Goal: Task Accomplishment & Management: Complete application form

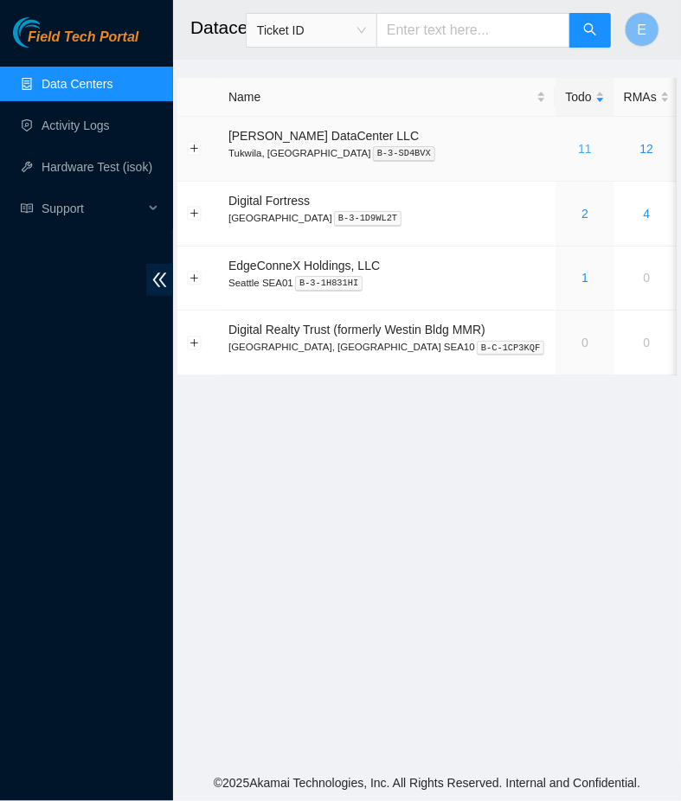
click at [578, 149] on link "11" at bounding box center [585, 149] width 14 height 14
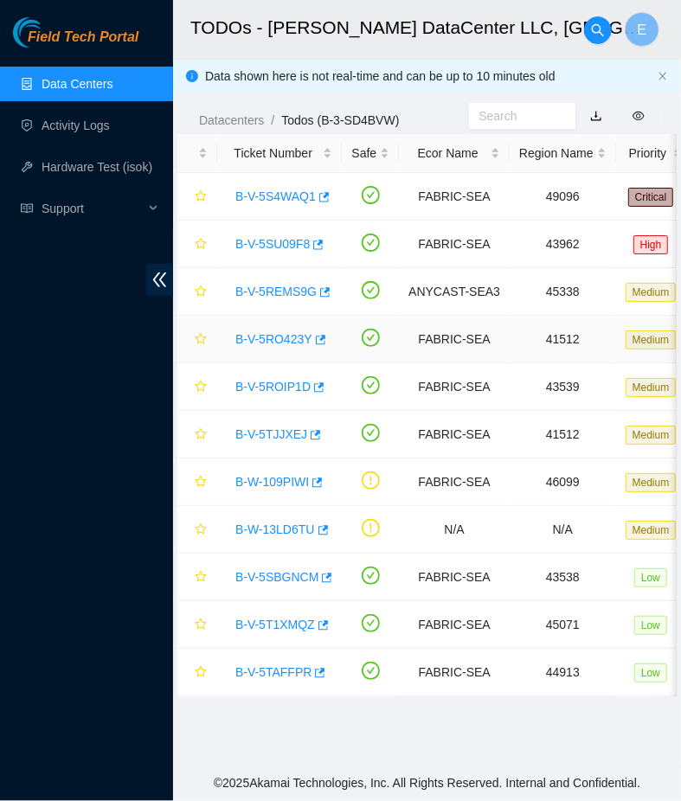
click at [272, 340] on link "B-V-5RO423Y" at bounding box center [273, 339] width 77 height 14
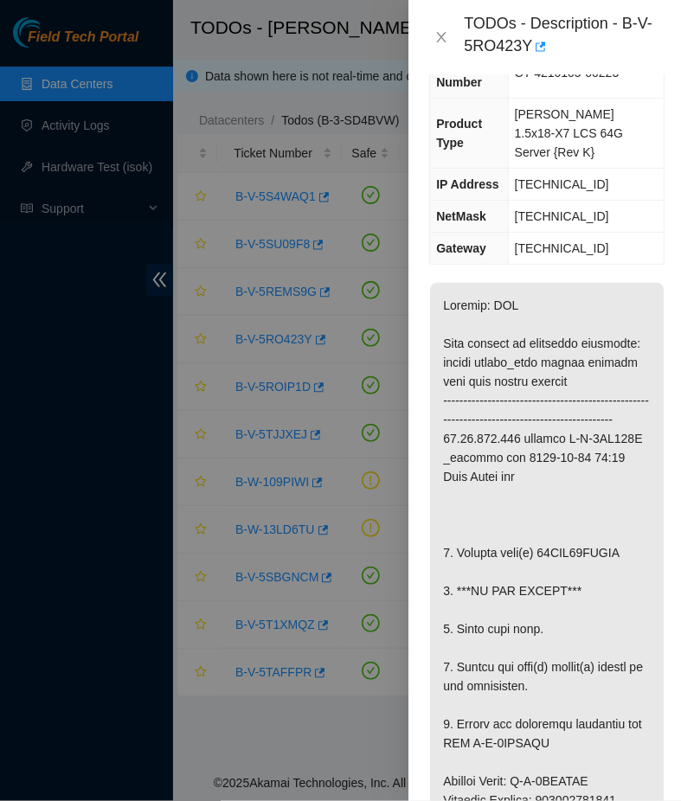
scroll to position [218, 0]
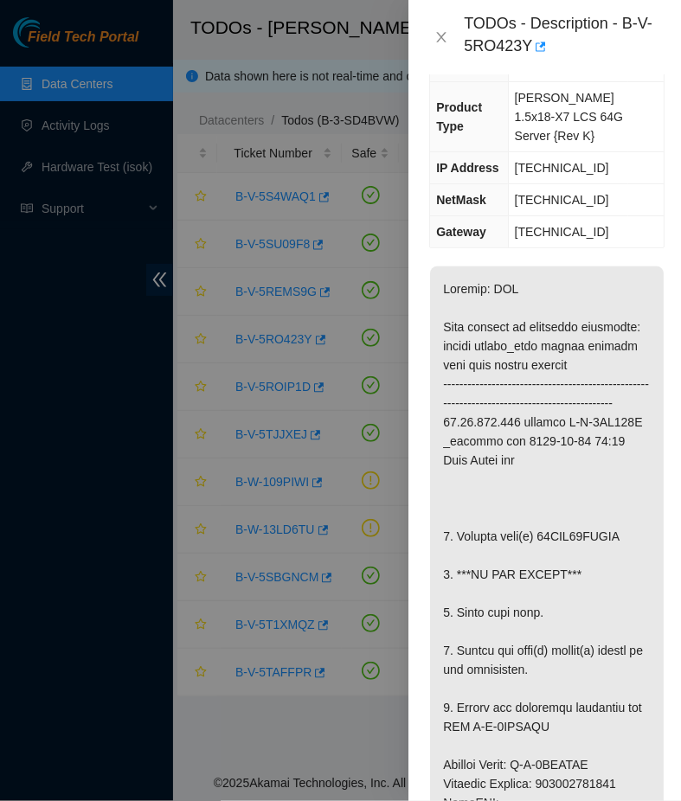
click at [651, 37] on div "TODOs - Description - B-V-5RO423Y" at bounding box center [562, 37] width 196 height 47
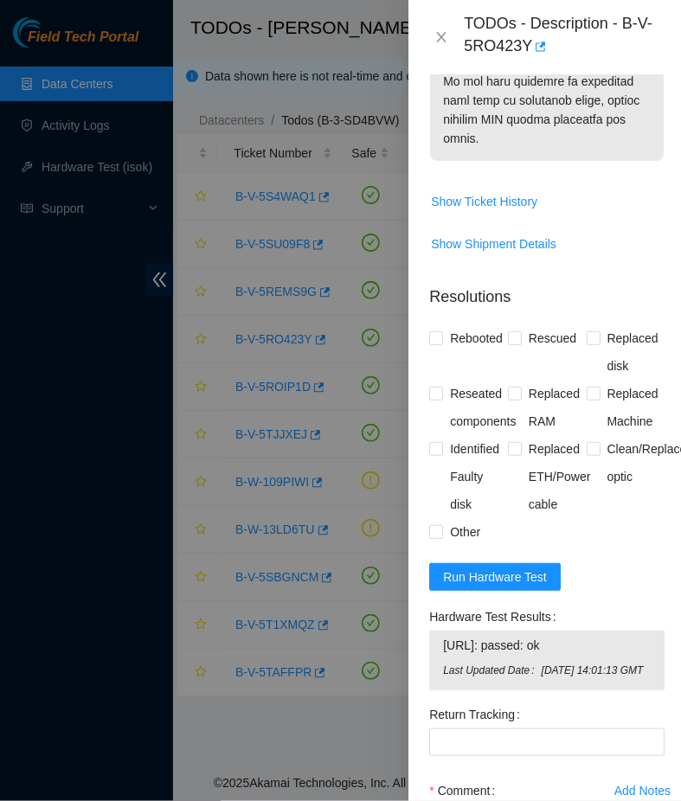
scroll to position [1414, 0]
click at [518, 579] on span "Run Hardware Test" at bounding box center [495, 577] width 104 height 19
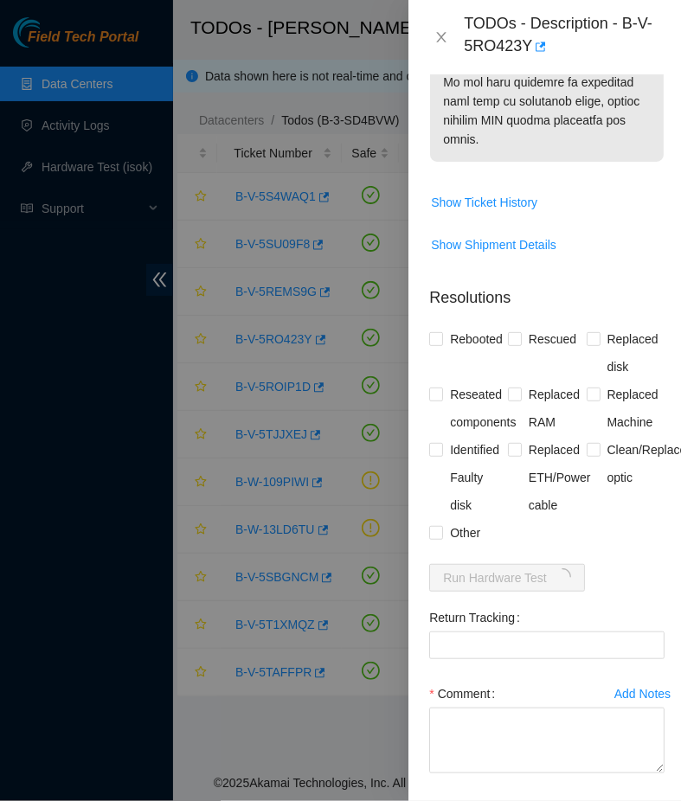
scroll to position [1492, 0]
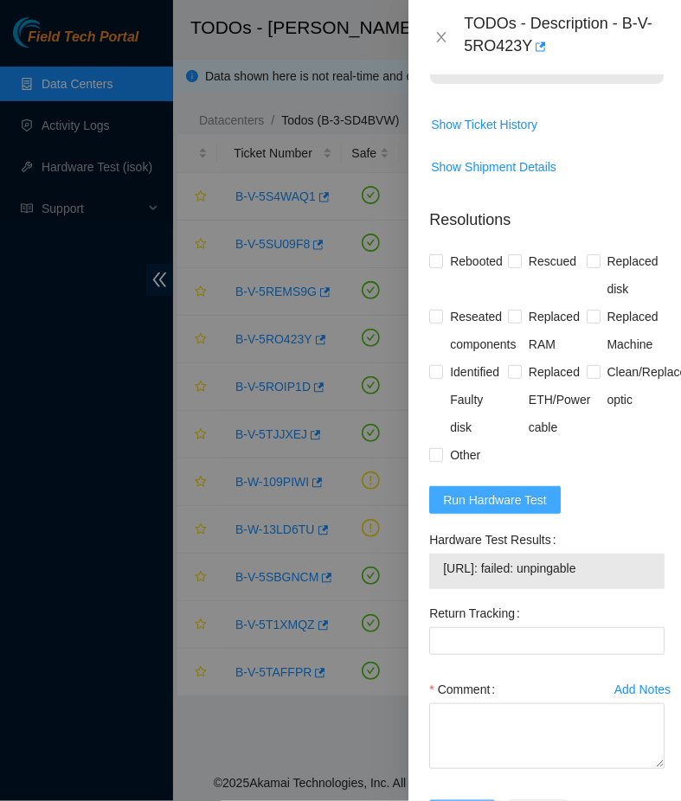
click at [517, 509] on span "Run Hardware Test" at bounding box center [495, 499] width 104 height 19
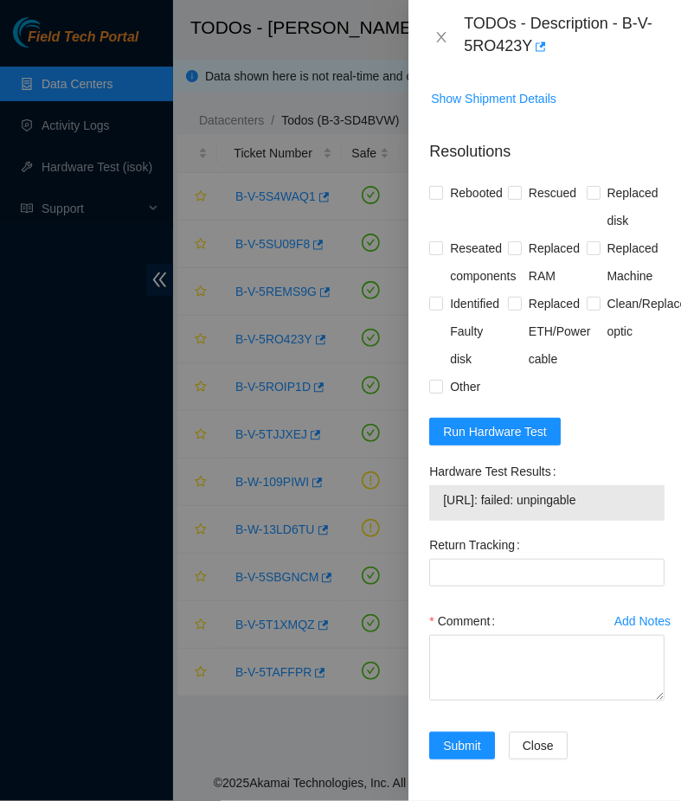
scroll to position [1565, 0]
click at [531, 434] on span "Run Hardware Test" at bounding box center [495, 431] width 104 height 19
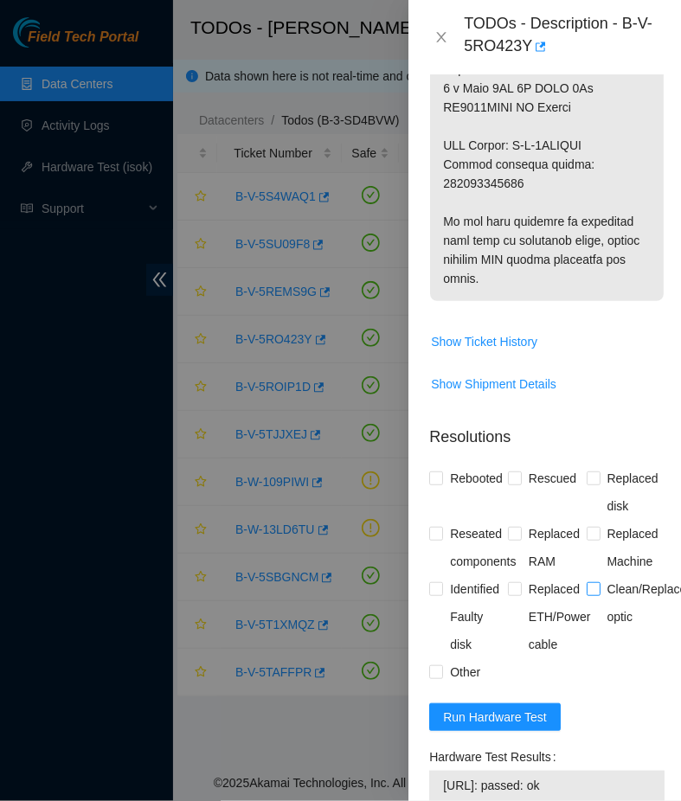
scroll to position [1277, 0]
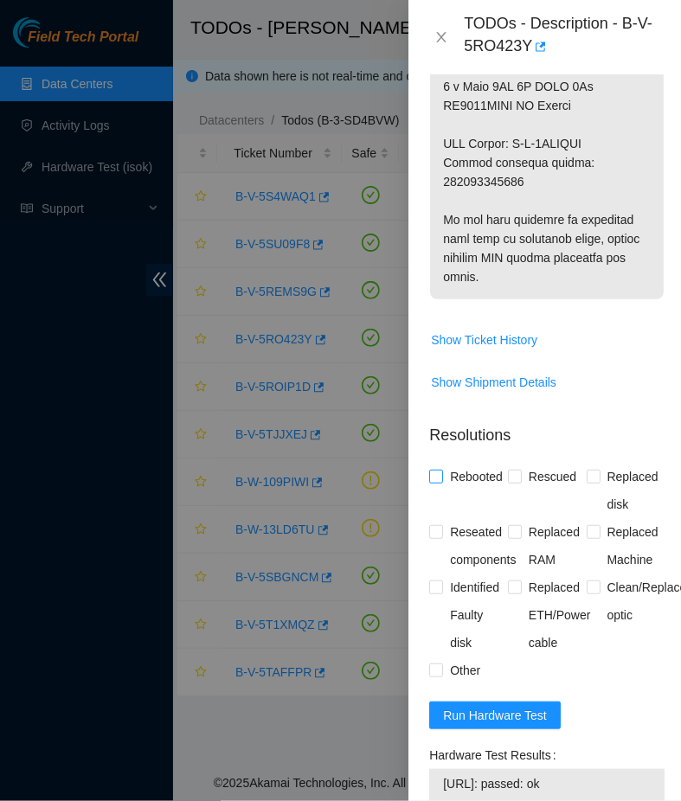
click at [445, 463] on span "Rebooted" at bounding box center [476, 477] width 67 height 28
click at [441, 470] on input "Rebooted" at bounding box center [435, 476] width 12 height 12
checkbox input "true"
click at [598, 470] on input "Replaced disk" at bounding box center [592, 476] width 12 height 12
checkbox input "true"
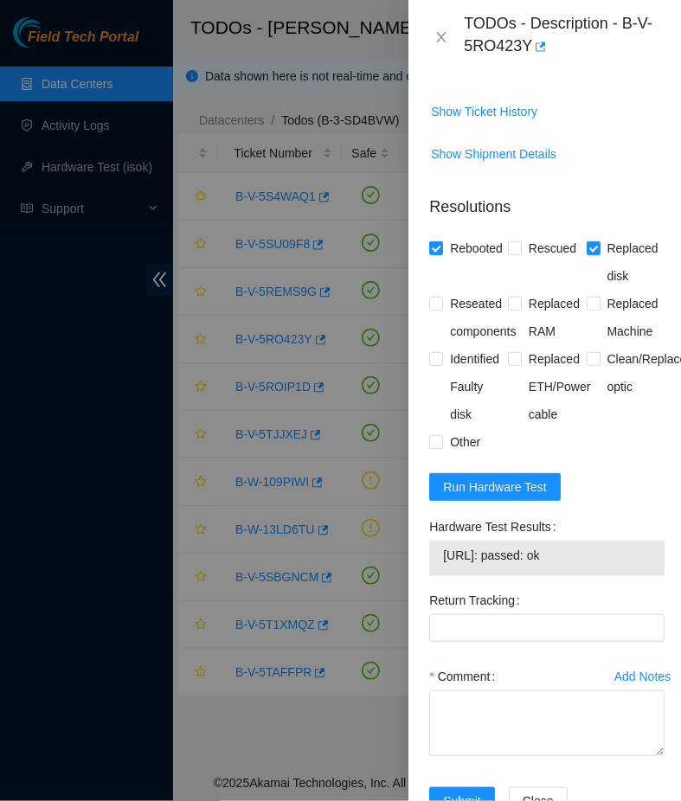
scroll to position [1565, 0]
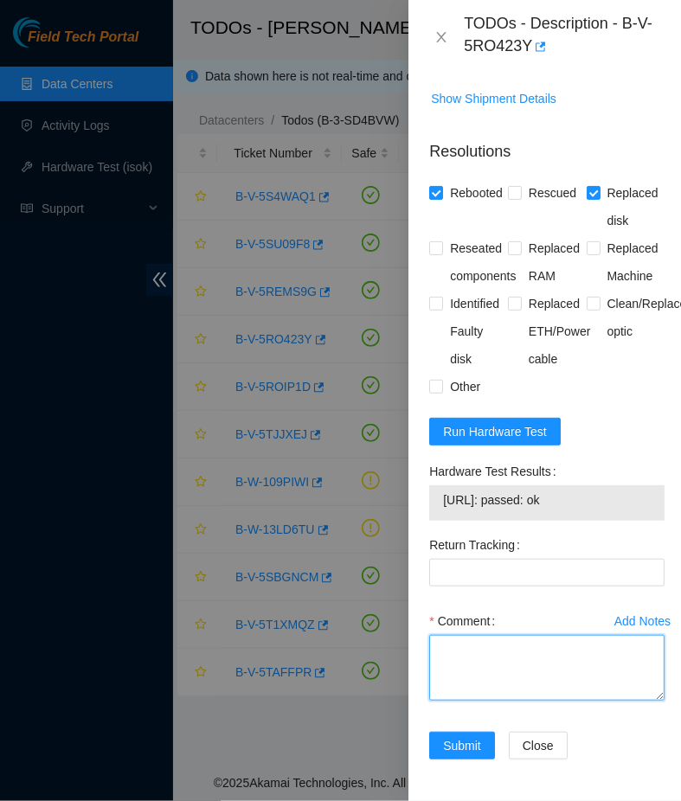
click at [528, 655] on textarea "Comment" at bounding box center [546, 668] width 235 height 66
type textarea "- powered down machine - replaced old drive"
click at [473, 681] on textarea "- powered down machine - replaced old drive" at bounding box center [546, 668] width 235 height 66
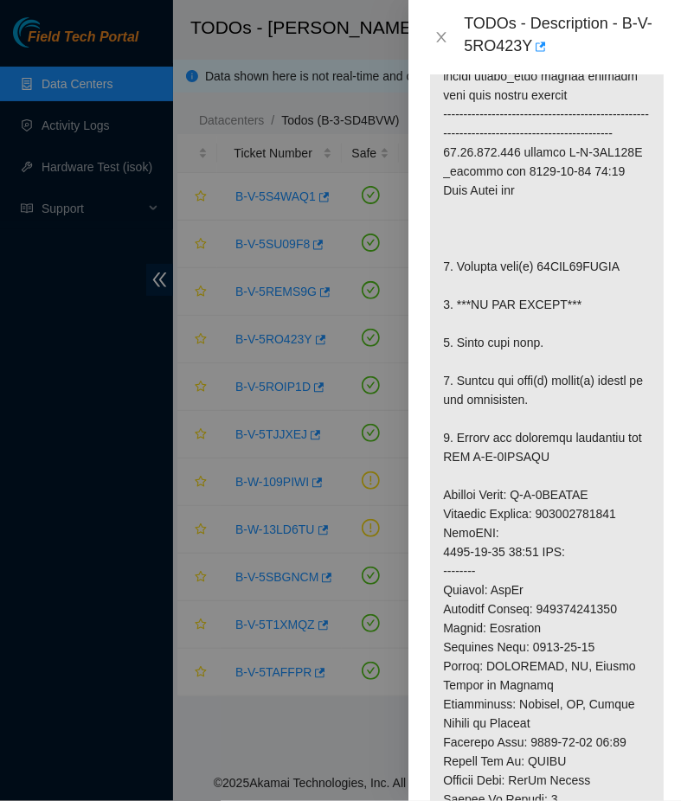
scroll to position [487, 0]
drag, startPoint x: 539, startPoint y: 264, endPoint x: 612, endPoint y: 266, distance: 73.6
click at [612, 266] on p at bounding box center [547, 542] width 234 height 1091
copy p "85IBK08RFJKA"
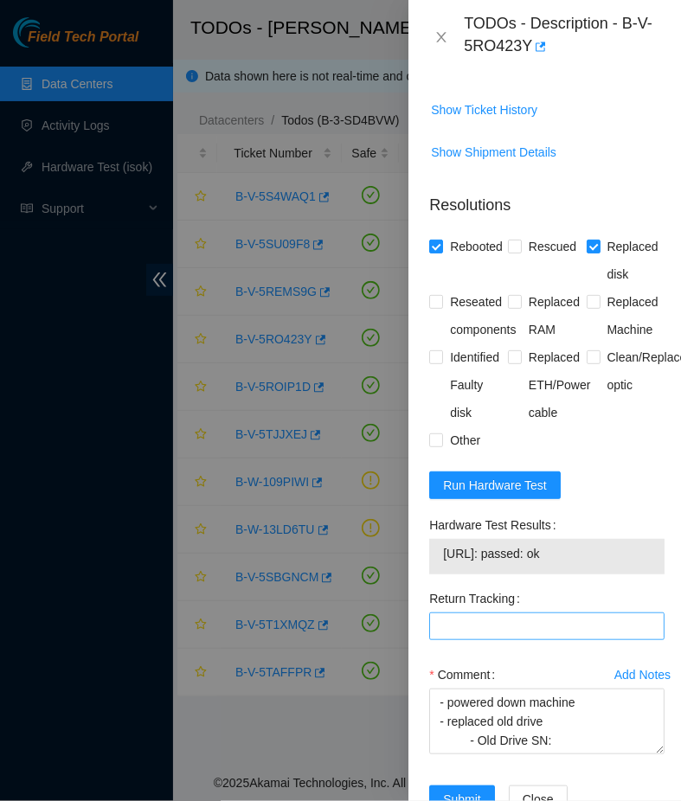
scroll to position [1565, 0]
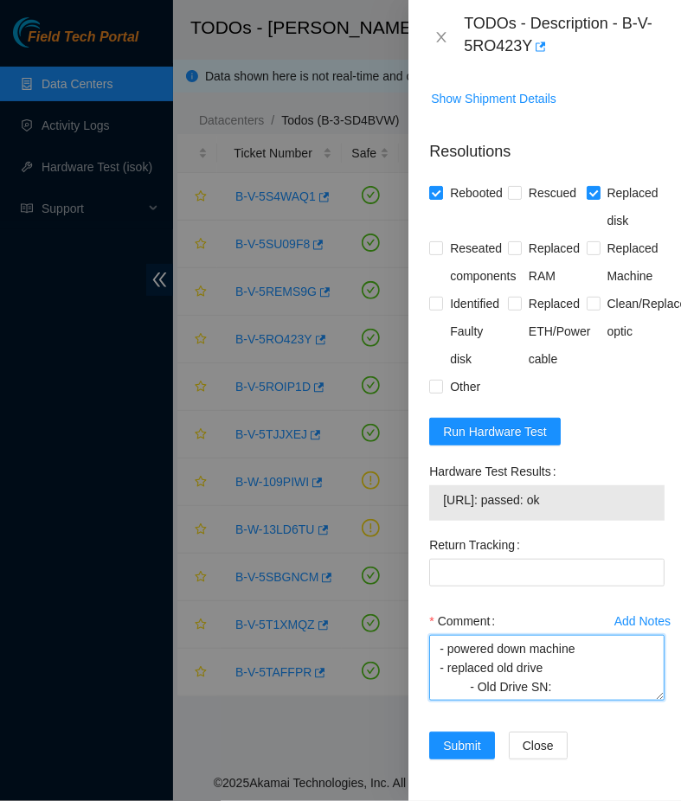
click at [560, 677] on textarea "- powered down machine - replaced old drive - Old Drive SN:" at bounding box center [546, 668] width 235 height 66
click at [560, 689] on textarea "- powered down machine - replaced old drive - Old Drive SN:" at bounding box center [546, 668] width 235 height 66
paste textarea "85IBK08RFJKA"
click at [552, 688] on textarea "- powered down machine - replaced old drive - Old Drive SN:85IBK08RFJKA" at bounding box center [546, 668] width 235 height 66
click at [630, 693] on textarea "- powered down machine - replaced old drive - Old Drive SN: 85IBK08RFJKA" at bounding box center [546, 668] width 235 height 66
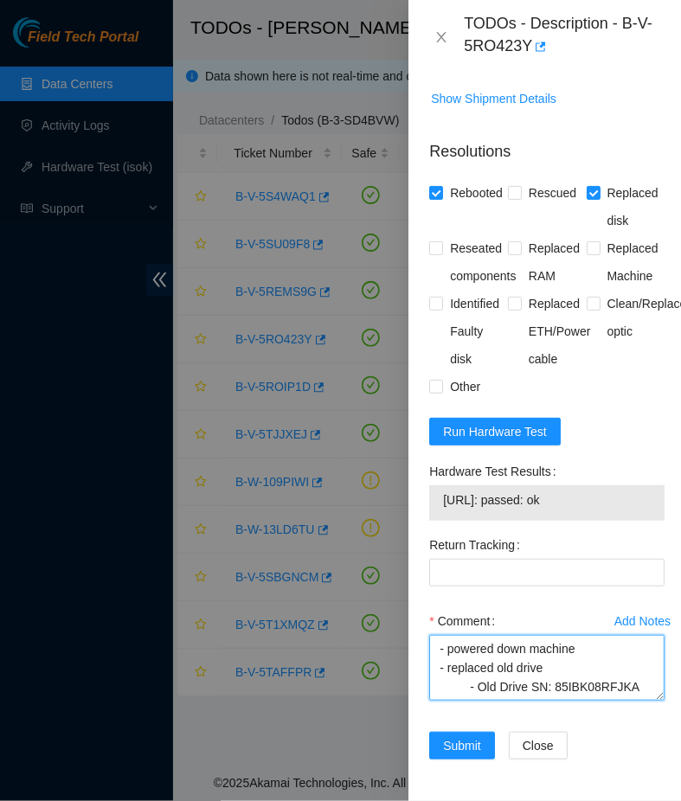
scroll to position [16, 0]
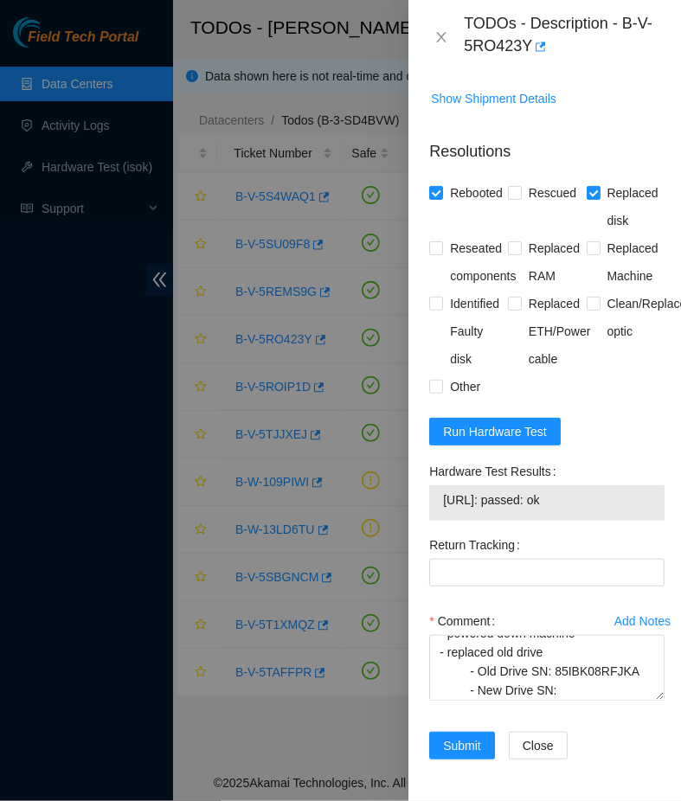
click at [618, 705] on div "Comment - powered down machine - replaced old drive - Old Drive SN: 85IBK08RFJK…" at bounding box center [546, 659] width 235 height 104
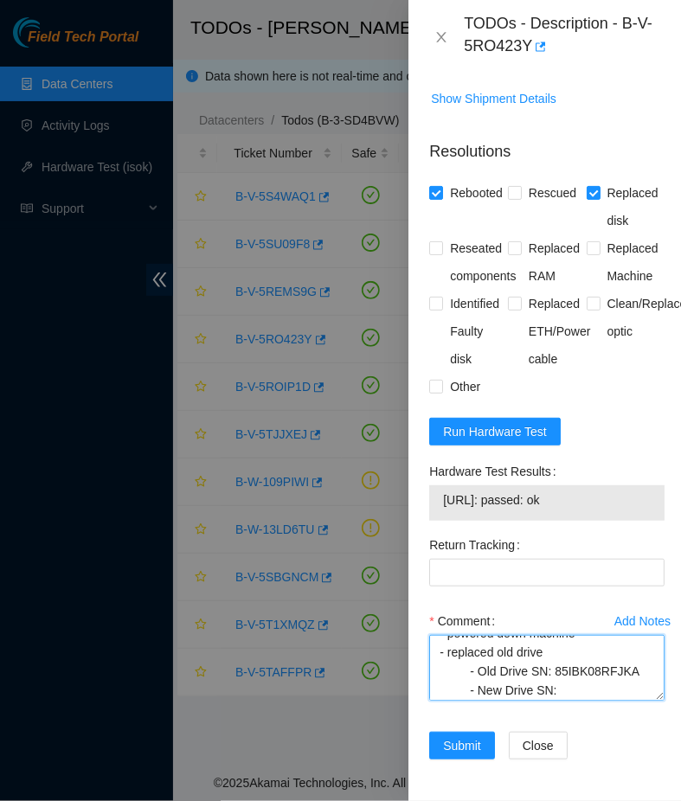
click at [561, 688] on textarea "- powered down machine - replaced old drive - Old Drive SN: 85IBK08RFJKA - New …" at bounding box center [546, 668] width 235 height 66
paste textarea "WMC130F7RA1W"
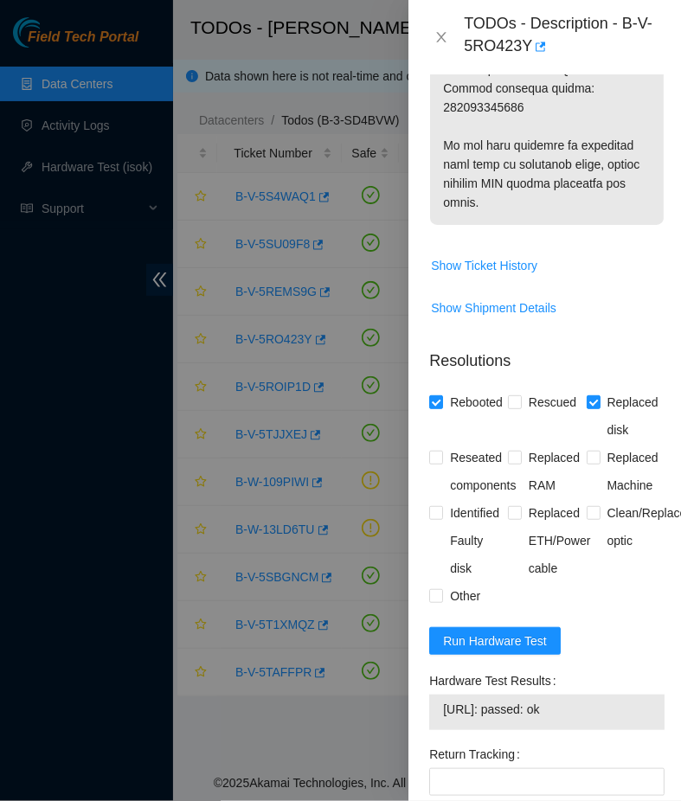
scroll to position [1565, 0]
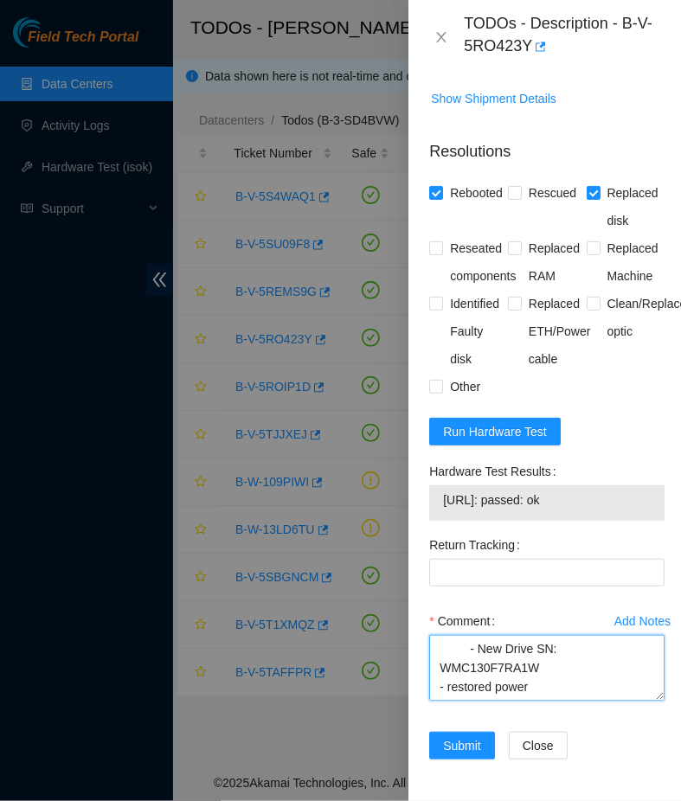
click at [586, 686] on textarea "- powered down machine - replaced old drive - Old Drive SN: 85IBK08RFJKA - New …" at bounding box center [546, 668] width 235 height 66
click at [440, 687] on textarea "- powered down machine - replaced old drive - Old Drive SN: 85IBK08RFJKA - New …" at bounding box center [546, 668] width 235 height 66
type textarea "- powered down machine - replaced old drive - Old Drive SN: 85IBK08RFJKA - New …"
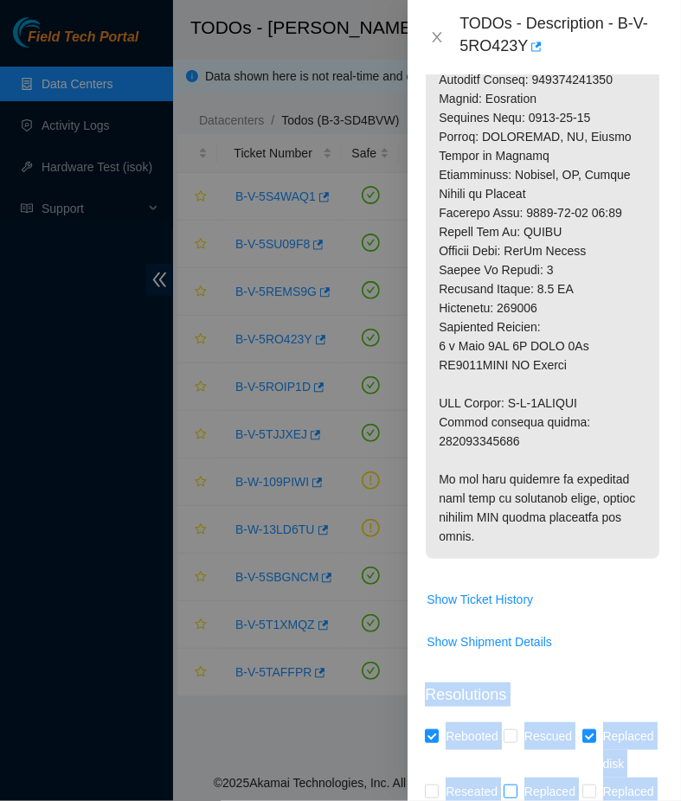
scroll to position [1066, 0]
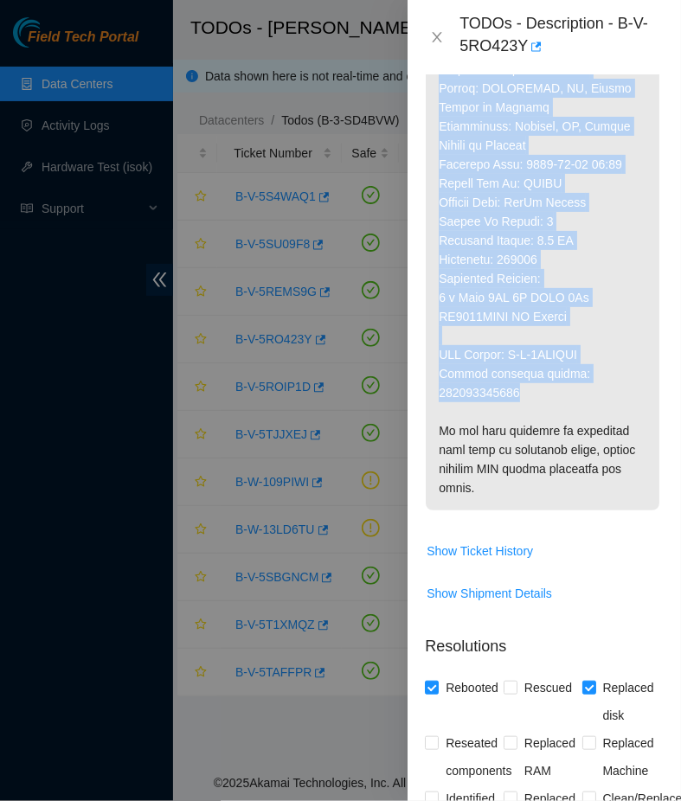
drag, startPoint x: 440, startPoint y: 278, endPoint x: 569, endPoint y: 382, distance: 166.0
copy p "[TECHNICAL_ID] machine B-V-5RO423Y _default sds [DATE] 07:28 Disk Error ddc 1. …"
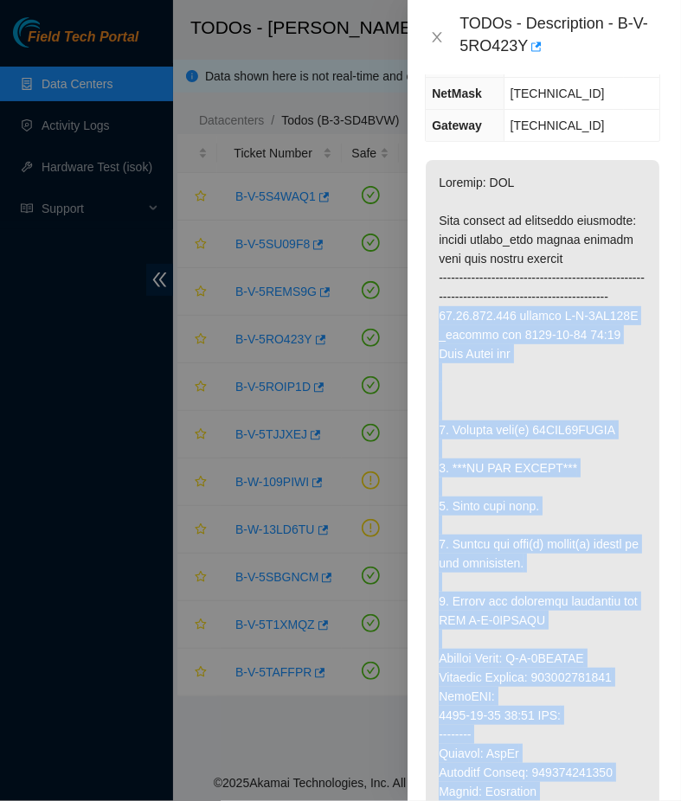
scroll to position [320, 0]
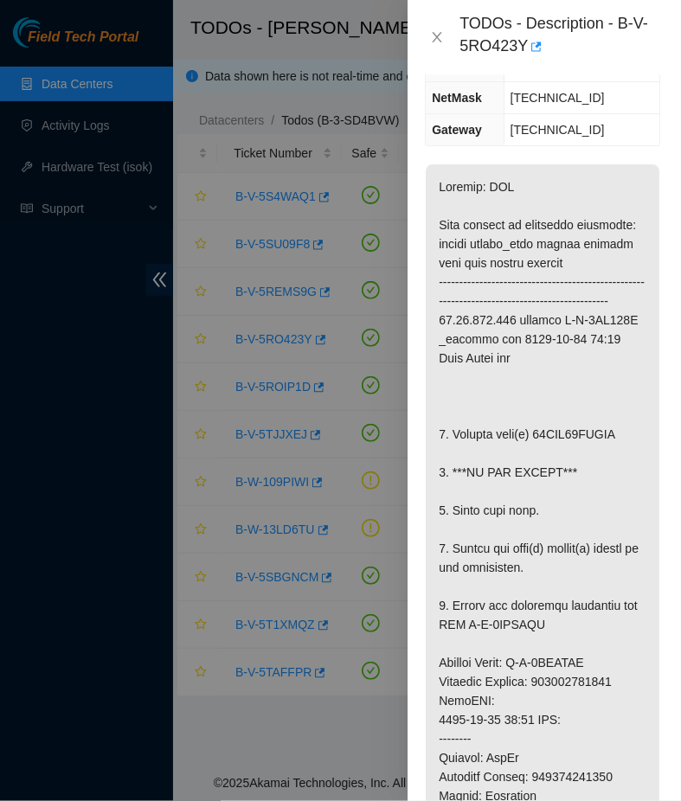
click at [543, 404] on p at bounding box center [543, 709] width 234 height 1091
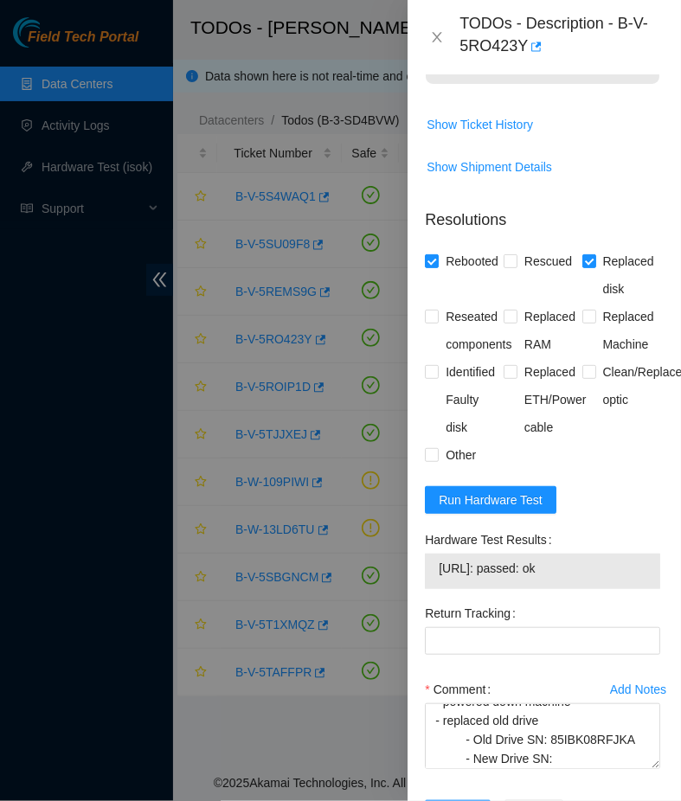
scroll to position [1565, 0]
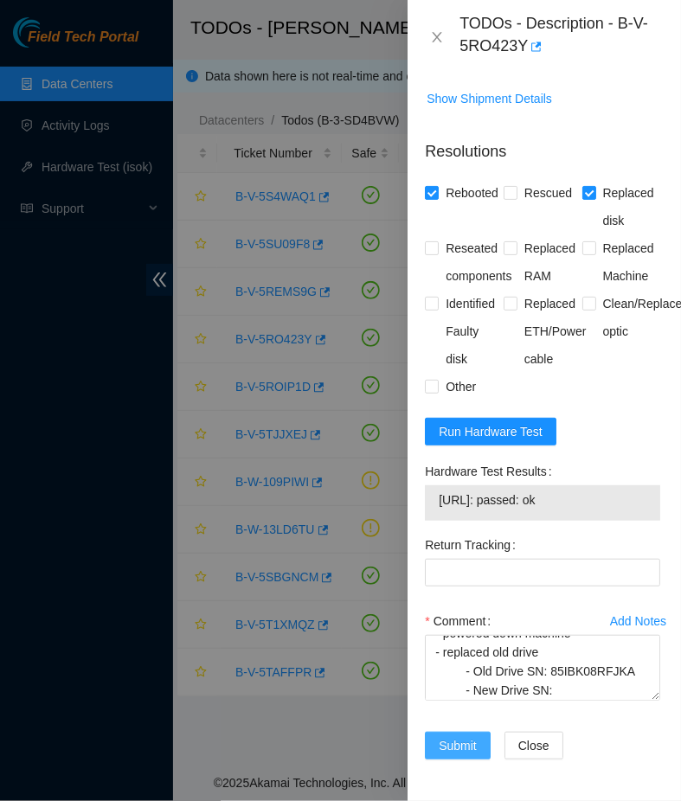
click at [443, 741] on span "Submit" at bounding box center [457, 745] width 38 height 19
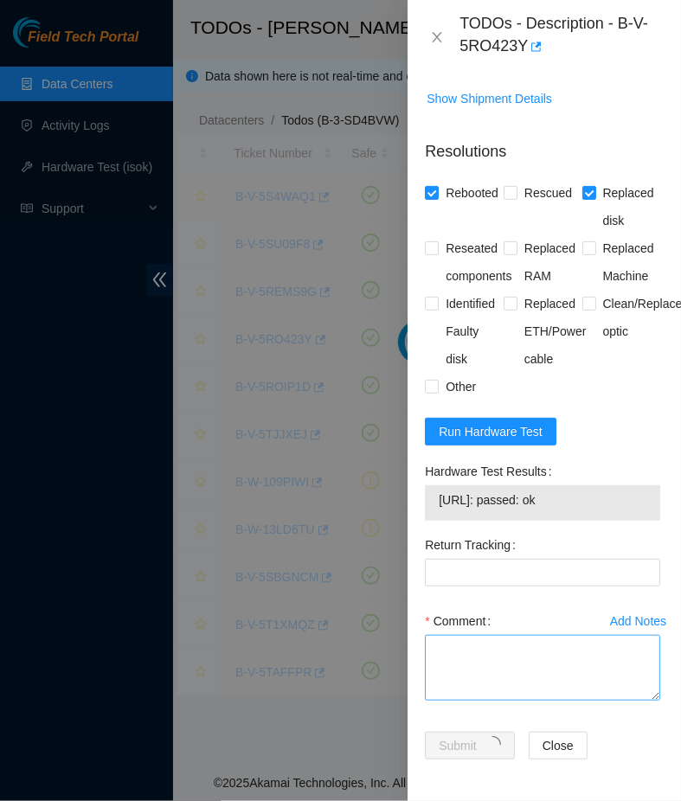
scroll to position [301, 0]
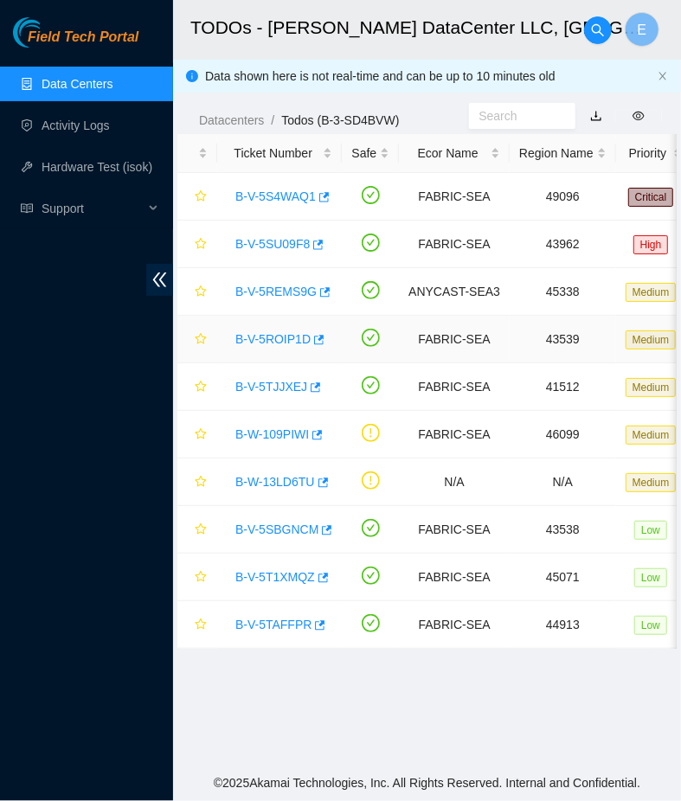
click at [266, 341] on link "B-V-5ROIP1D" at bounding box center [272, 339] width 75 height 14
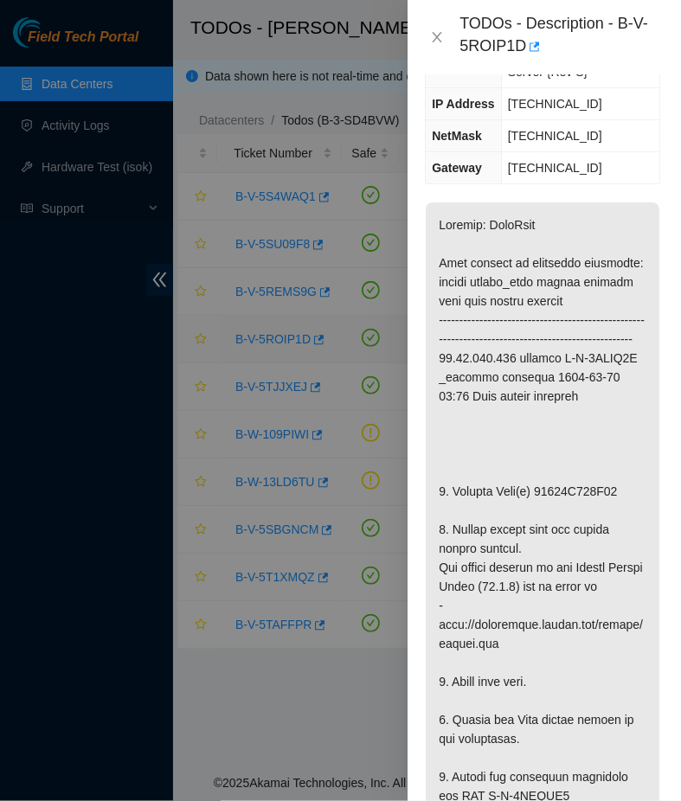
scroll to position [1287, 0]
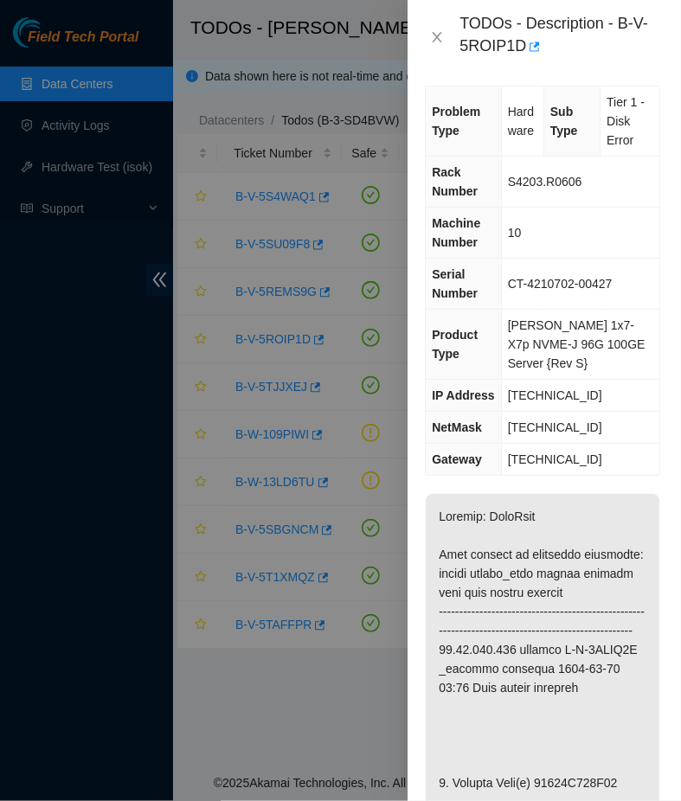
scroll to position [10, 0]
click at [611, 269] on td "CT-4210702-00427" at bounding box center [580, 283] width 158 height 51
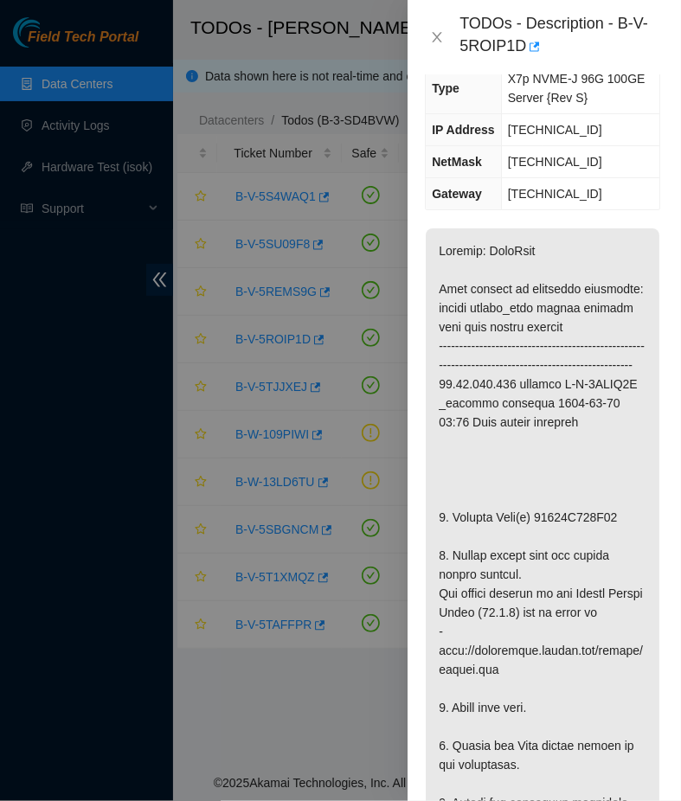
scroll to position [275, 0]
drag, startPoint x: 534, startPoint y: 515, endPoint x: 612, endPoint y: 515, distance: 77.8
copy p "21162E842A43"
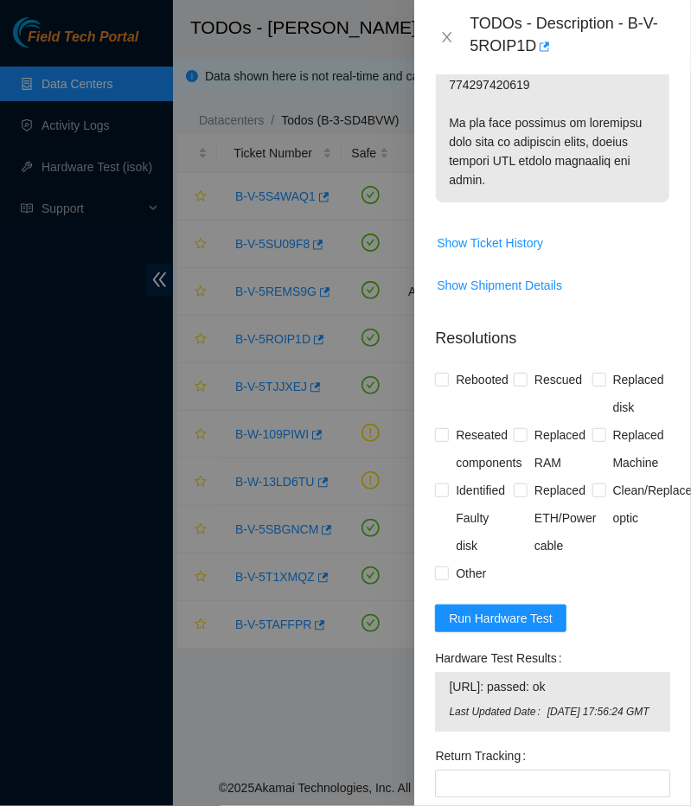
scroll to position [1533, 0]
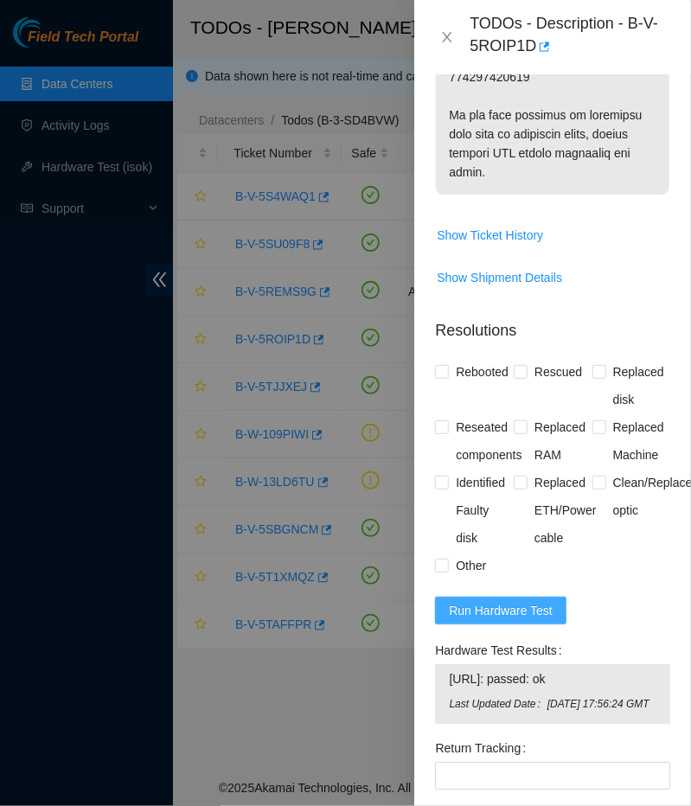
click at [498, 601] on span "Run Hardware Test" at bounding box center [501, 610] width 104 height 19
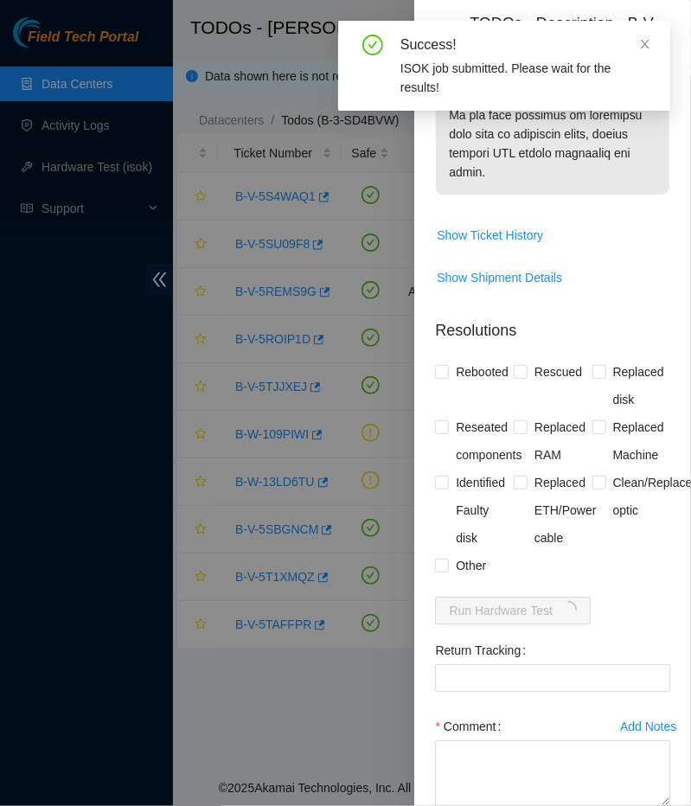
scroll to position [1620, 0]
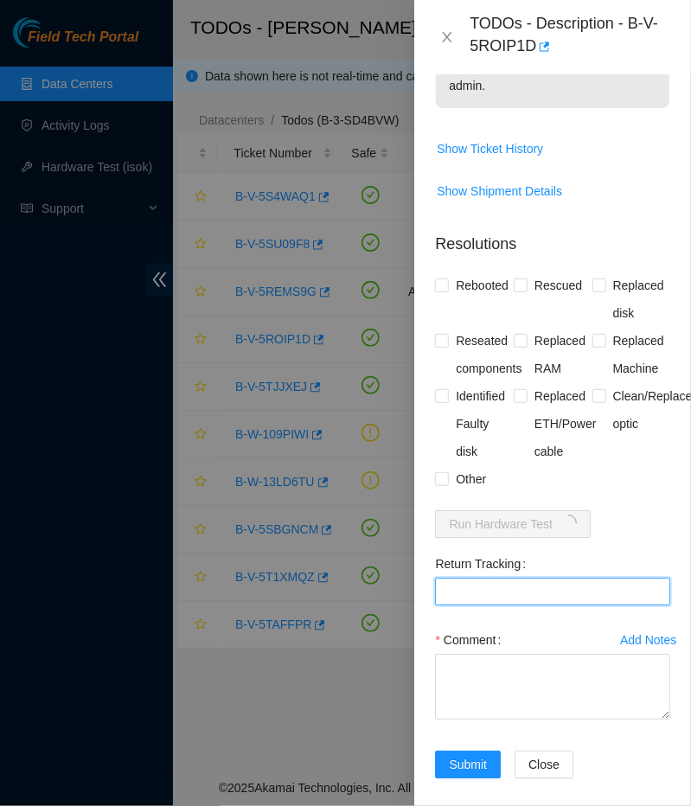
click at [546, 578] on Tracking "Return Tracking" at bounding box center [552, 592] width 235 height 28
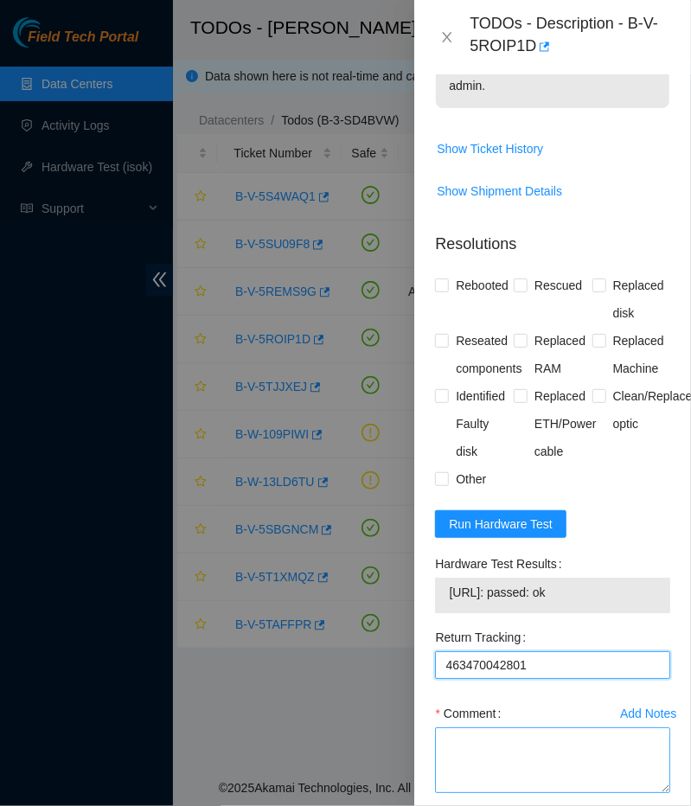
type Tracking "463470042801"
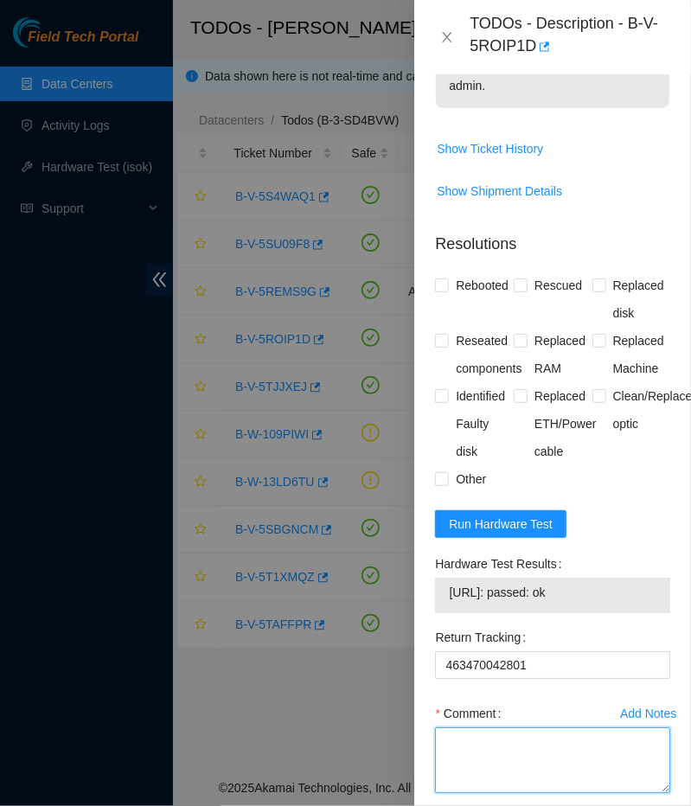
click at [487, 733] on textarea "Comment" at bounding box center [552, 760] width 235 height 66
paste textarea "- Powered Down Machine - Replaced Old drive Old Drive serial number: 21162E842A…"
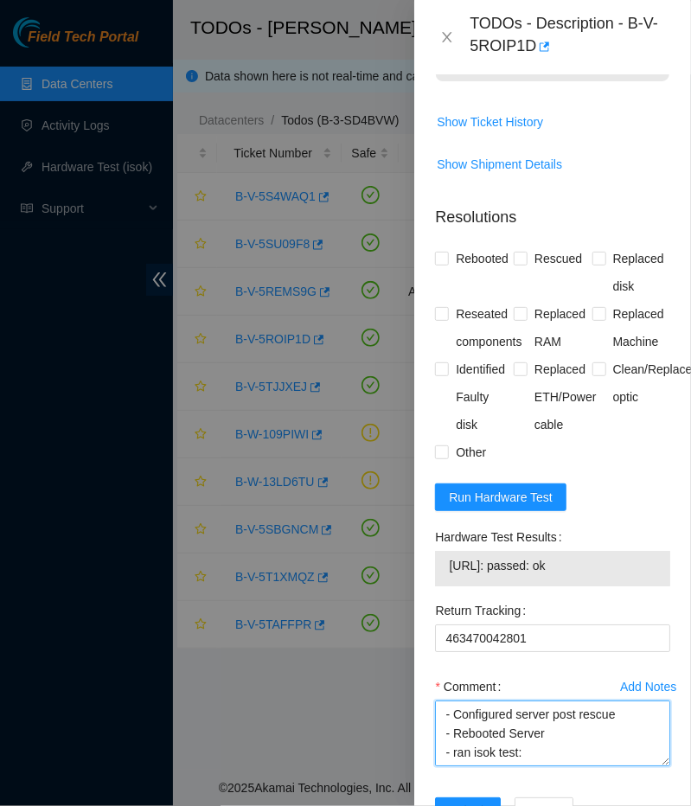
scroll to position [1626, 0]
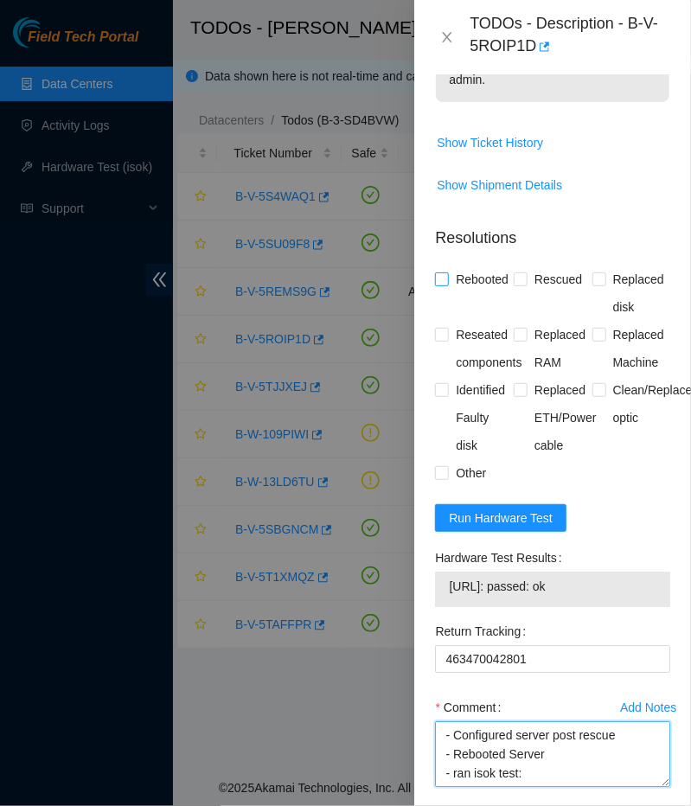
type textarea "- Powered Down Machine - Replaced Old drive Old Drive serial number: 21162E842A…"
click at [452, 266] on span "Rebooted" at bounding box center [482, 280] width 67 height 28
click at [447, 272] on input "Rebooted" at bounding box center [441, 278] width 12 height 12
checkbox input "true"
click at [525, 272] on input "Rescued" at bounding box center [520, 278] width 12 height 12
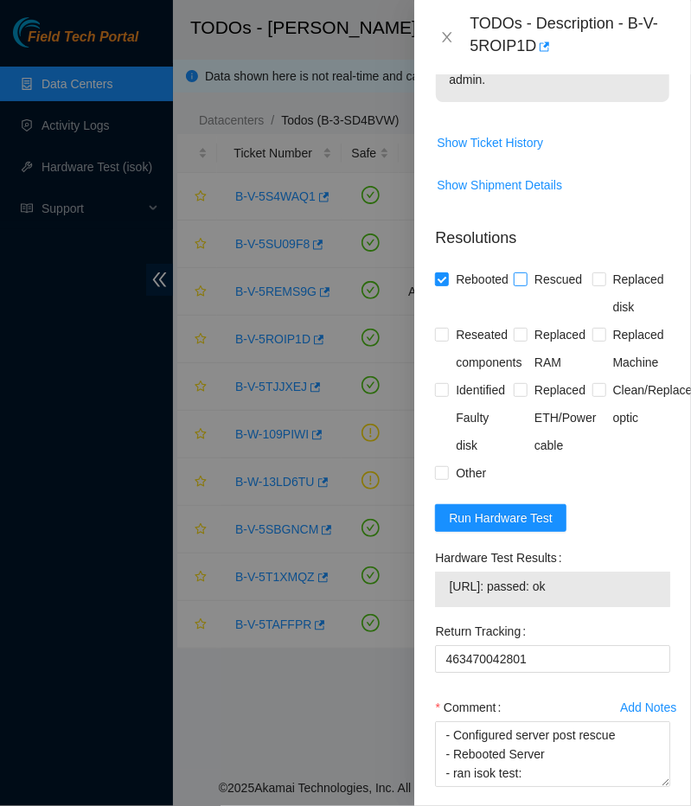
checkbox input "true"
click at [605, 272] on input "Replaced disk" at bounding box center [598, 278] width 12 height 12
checkbox input "true"
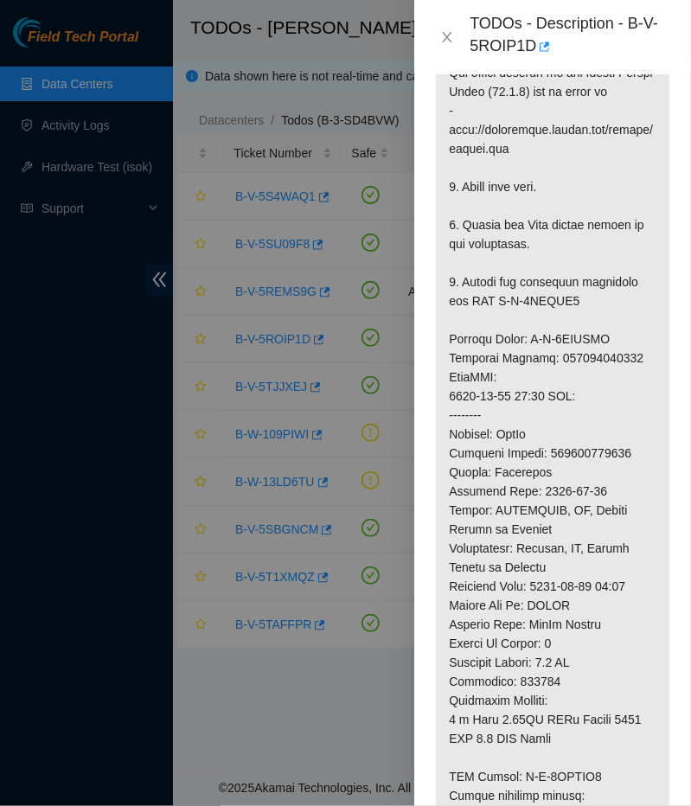
scroll to position [795, 0]
click at [571, 399] on p at bounding box center [553, 321] width 234 height 1225
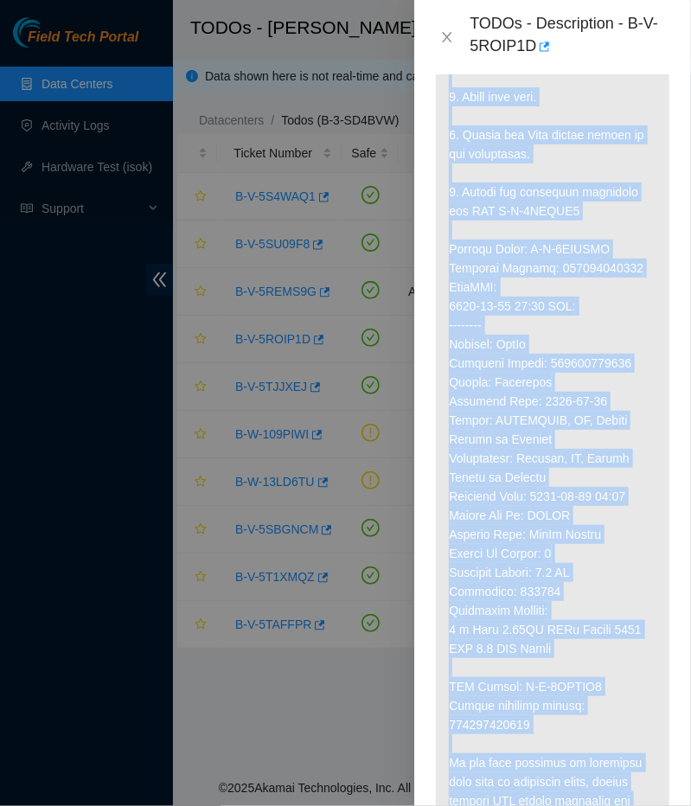
scroll to position [967, 0]
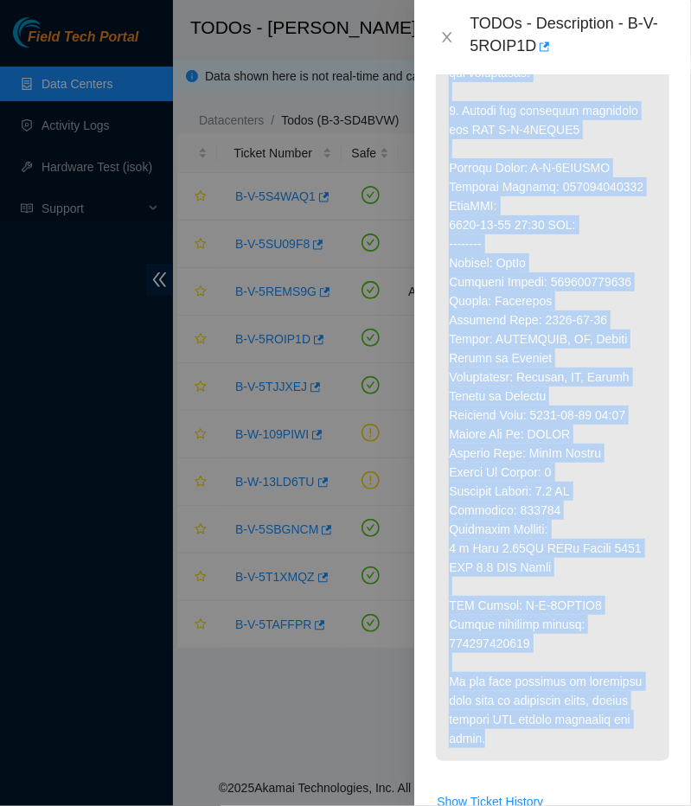
drag, startPoint x: 447, startPoint y: 502, endPoint x: 658, endPoint y: 700, distance: 289.4
click at [658, 700] on p at bounding box center [553, 148] width 234 height 1225
copy p "Network: FreeFlow This machine is currently suspended: target target_type ticke…"
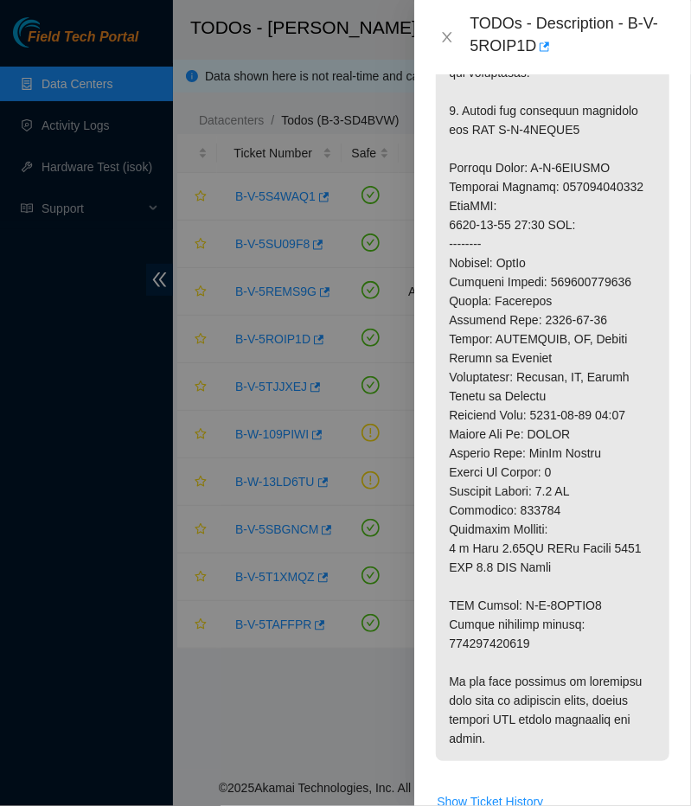
click at [601, 418] on p at bounding box center [553, 148] width 234 height 1225
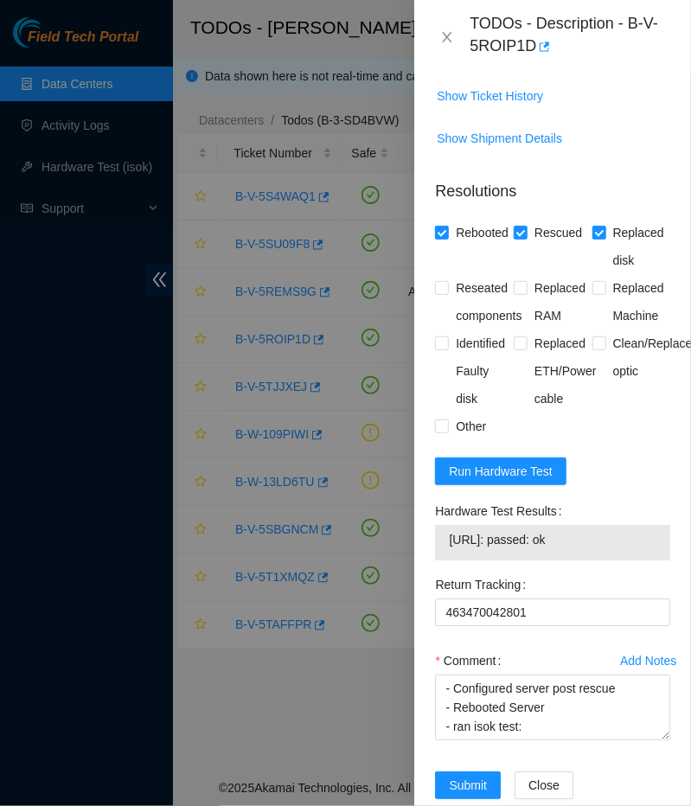
scroll to position [1693, 0]
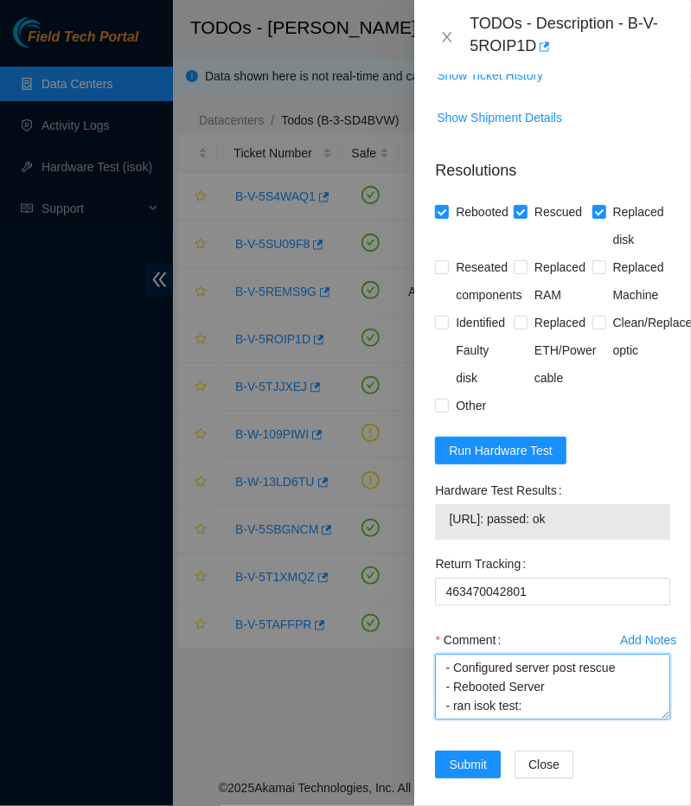
click at [532, 688] on textarea "- Powered Down Machine - Replaced Old drive Old Drive serial number: 21162E842A…" at bounding box center [552, 687] width 235 height 66
click at [584, 678] on textarea "- Powered Down Machine - Replaced Old drive Old Drive serial number: 21162E842A…" at bounding box center [552, 687] width 235 height 66
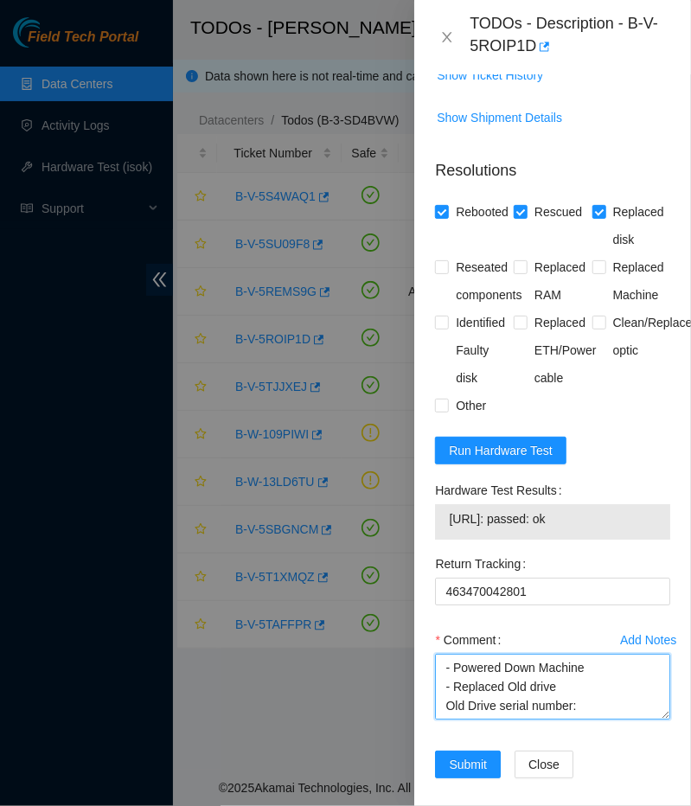
drag, startPoint x: 572, startPoint y: 685, endPoint x: 426, endPoint y: 628, distance: 156.1
click at [435, 654] on textarea "- Powered Down Machine - Replaced Old drive Old Drive serial number: 21162E842A…" at bounding box center [552, 687] width 235 height 66
click at [432, 720] on div "Add Notes Comment - Powered Down Machine - Replaced Old drive Old Drive serial …" at bounding box center [552, 688] width 249 height 125
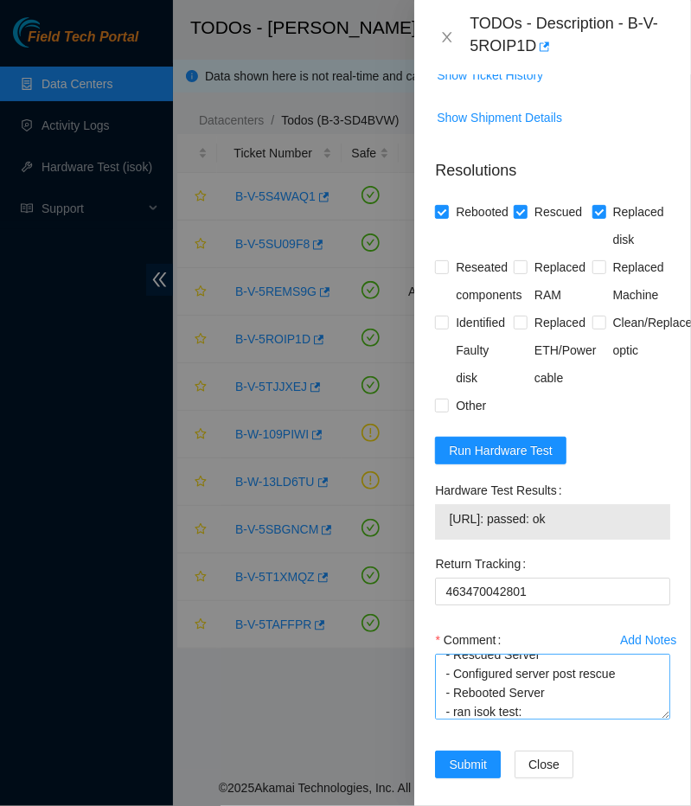
scroll to position [152, 0]
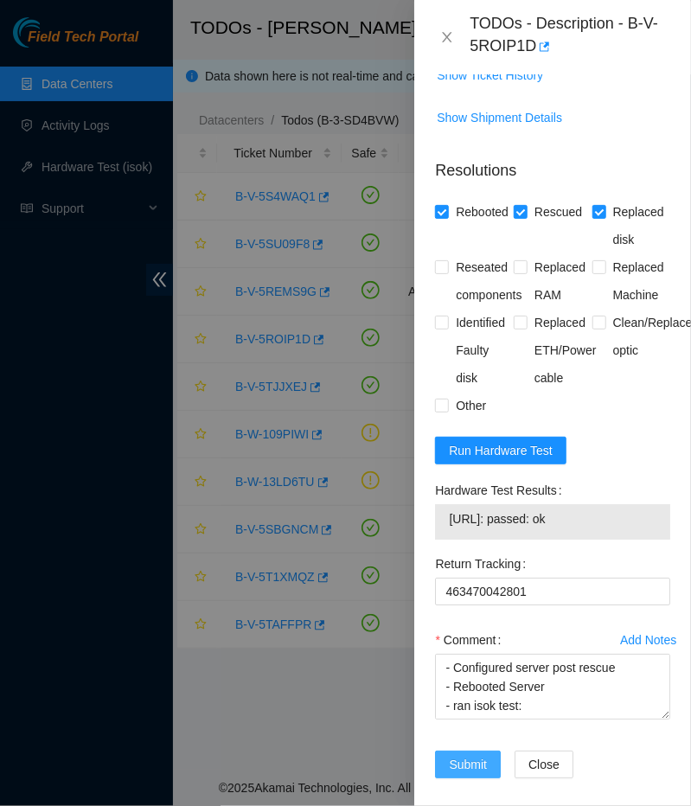
click at [452, 755] on span "Submit" at bounding box center [468, 764] width 38 height 19
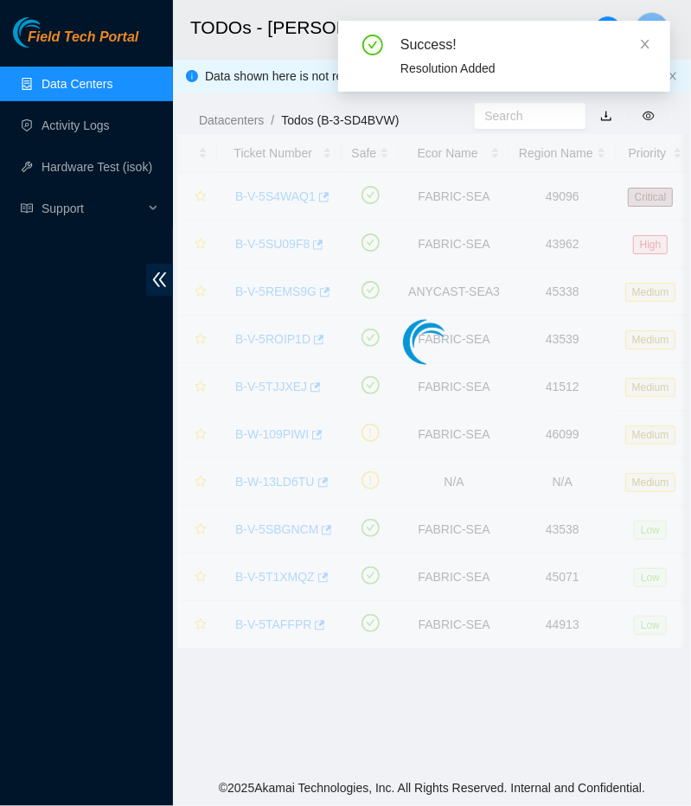
scroll to position [296, 0]
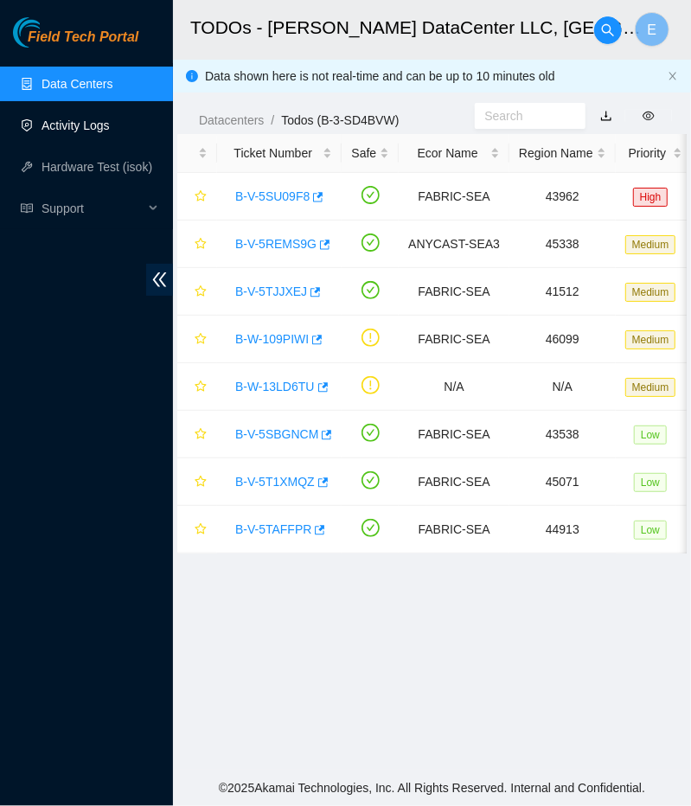
click at [110, 132] on link "Activity Logs" at bounding box center [76, 125] width 68 height 14
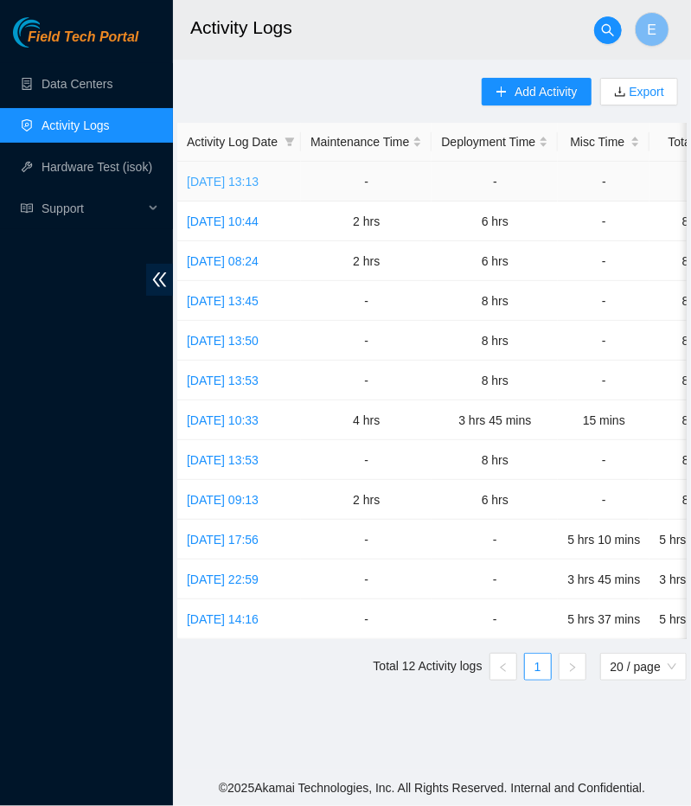
click at [259, 179] on link "[DATE] 13:13" at bounding box center [223, 182] width 72 height 14
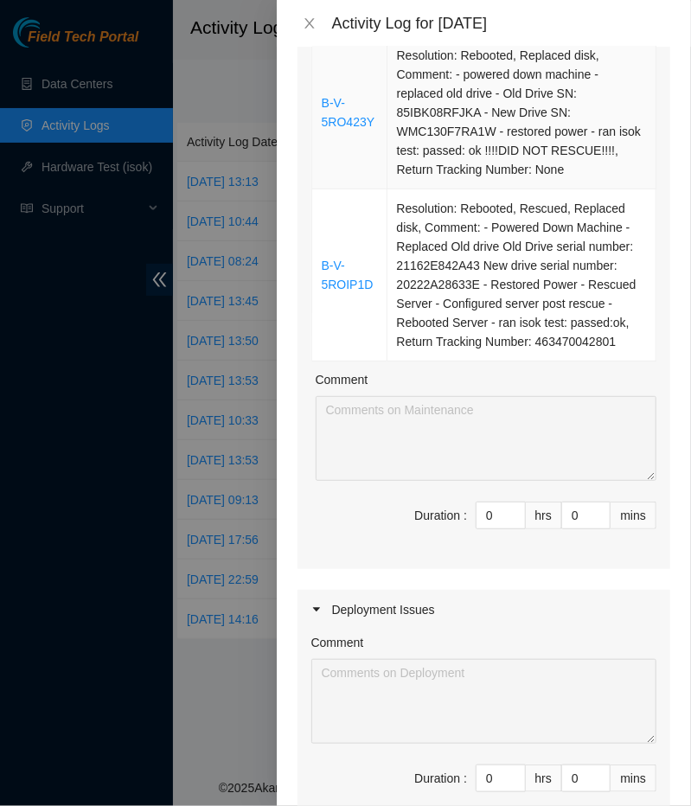
scroll to position [285, 0]
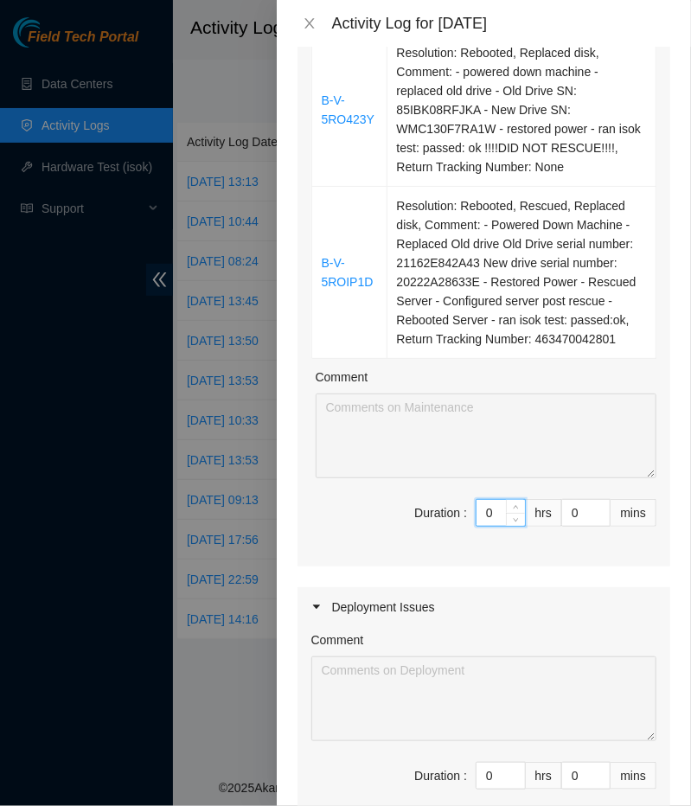
click at [497, 500] on input "0" at bounding box center [501, 513] width 48 height 26
type input "2"
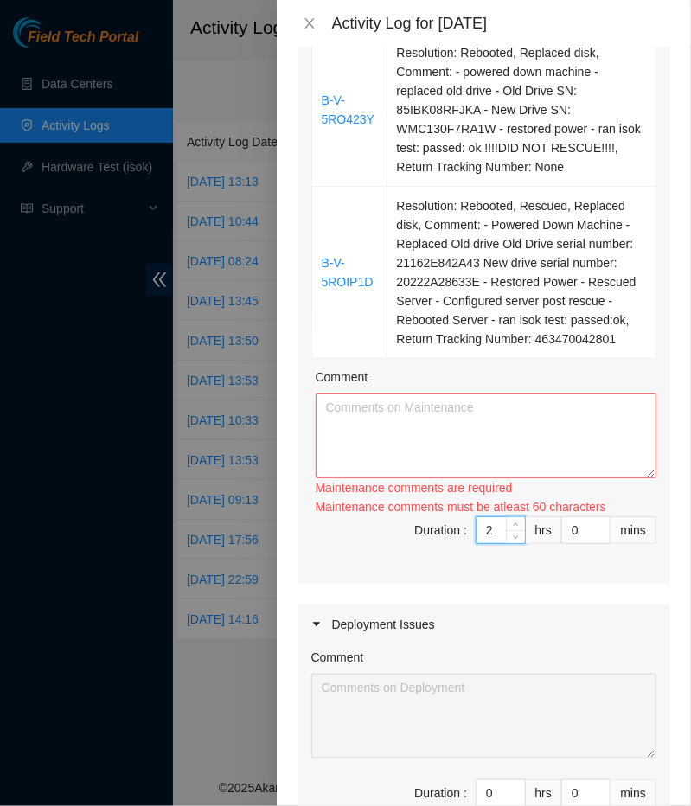
type input "2"
click at [465, 412] on textarea "Comment" at bounding box center [486, 436] width 341 height 85
paste textarea "Ticket B-V-5RO423Y [TECHNICAL_ID] machine B-V-5RO423Y _default sds [DATE] 07:28…"
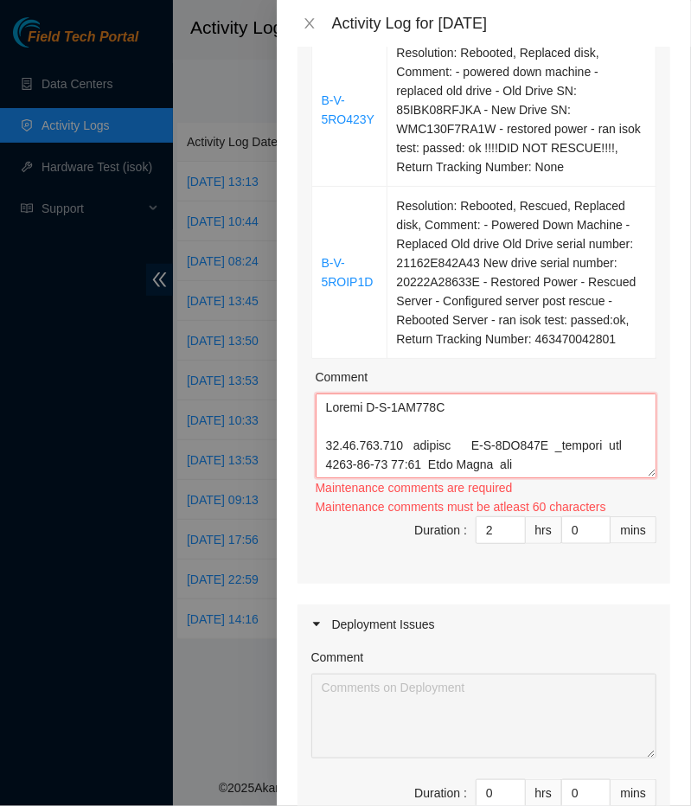
scroll to position [3821, 0]
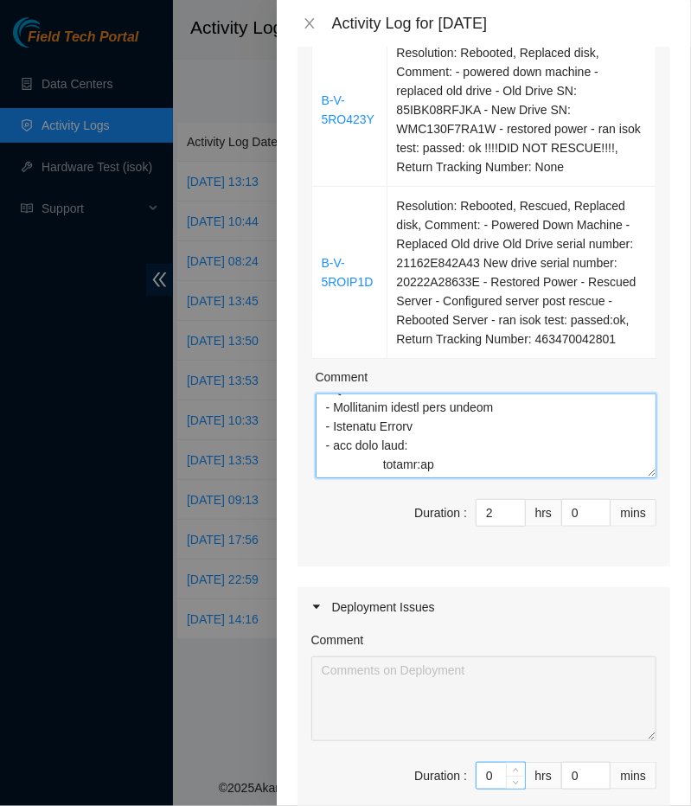
type textarea "Ticket B-V-5RO423Y [TECHNICAL_ID] machine B-V-5RO423Y _default sds [DATE] 07:28…"
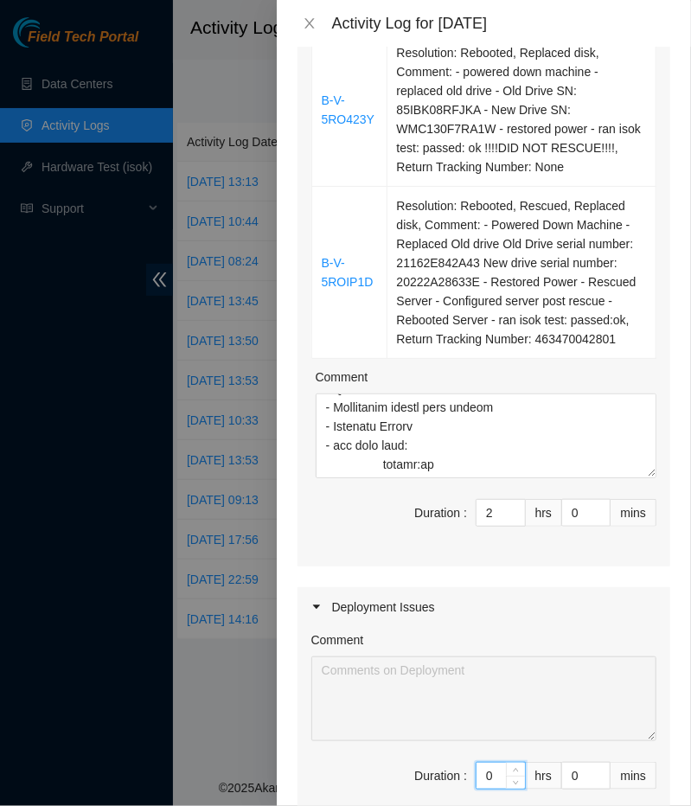
click at [492, 763] on input "0" at bounding box center [501, 776] width 48 height 26
click at [500, 500] on input "2" at bounding box center [501, 513] width 48 height 26
type input "0"
type input "4"
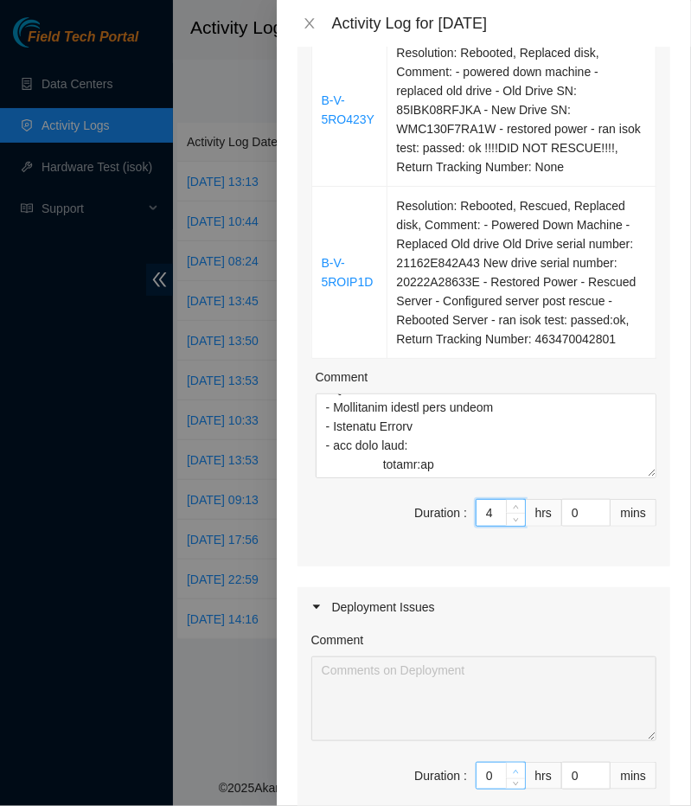
type input "4"
type input "1"
type input "5"
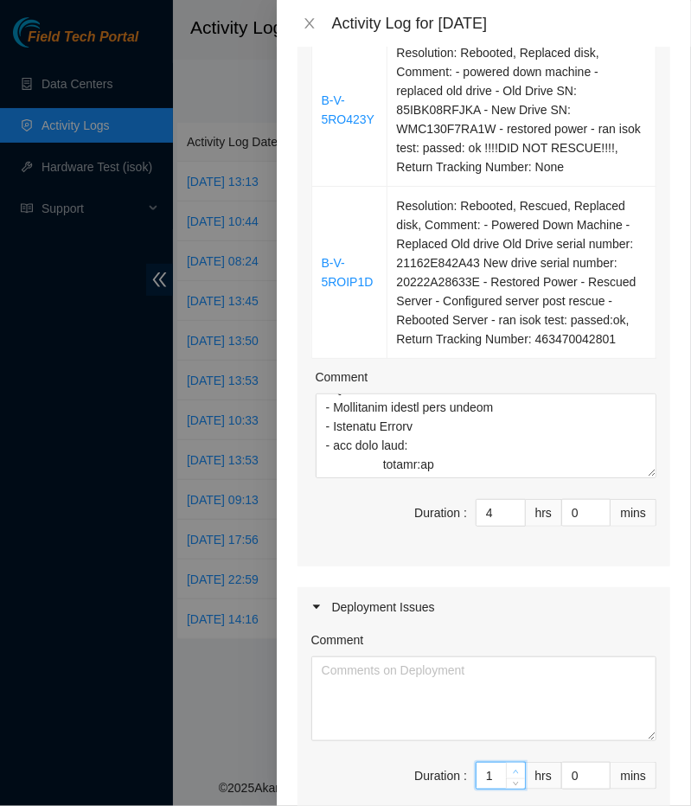
click at [511, 763] on span "Increase Value" at bounding box center [515, 771] width 19 height 16
type input "4"
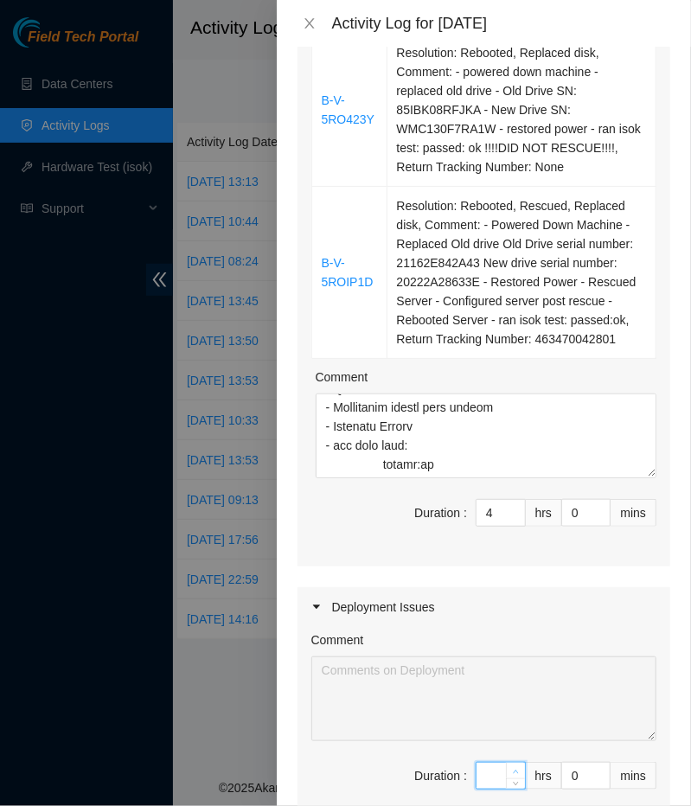
type input "4"
type input "8"
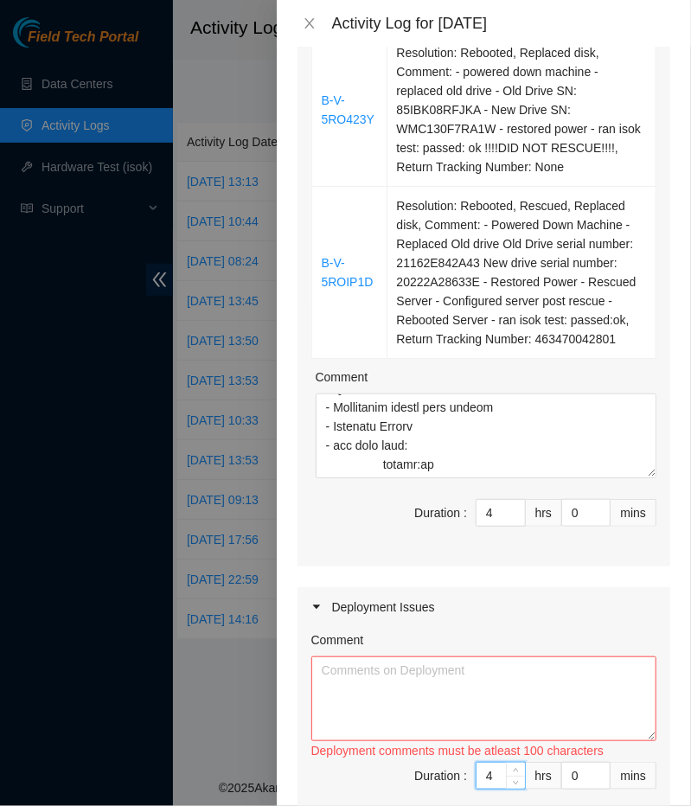
type input "4"
click at [395, 669] on textarea "Comment" at bounding box center [483, 698] width 345 height 85
paste textarea "DP77026 - Rolled fiber - Exited bios as per instruction from [PERSON_NAME] - Tr…"
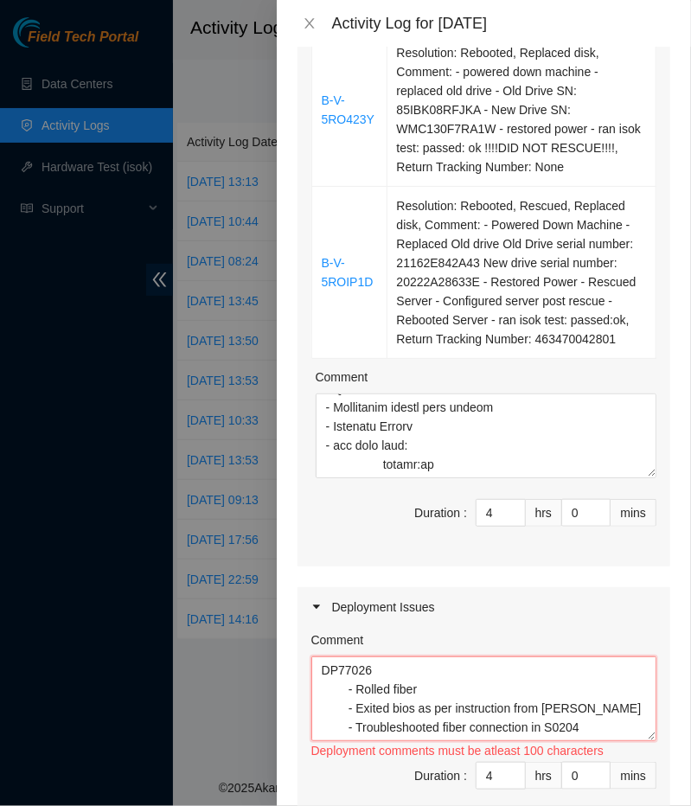
scroll to position [52, 0]
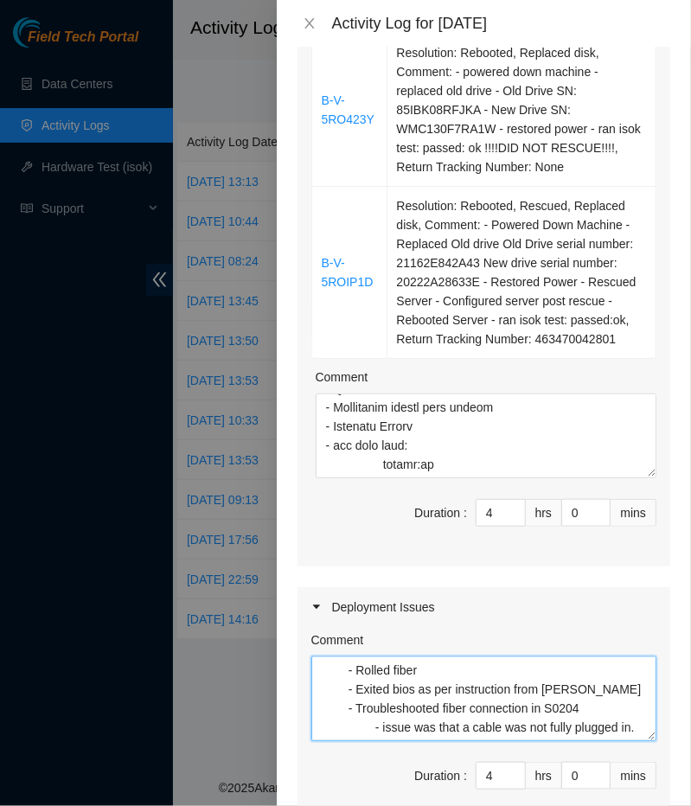
click at [634, 710] on textarea "DP77026 - Rolled fiber - Exited bios as per instruction from [PERSON_NAME] - Tr…" at bounding box center [483, 698] width 345 height 85
paste textarea "- Monitored supermicro technician in the SDC53 room"
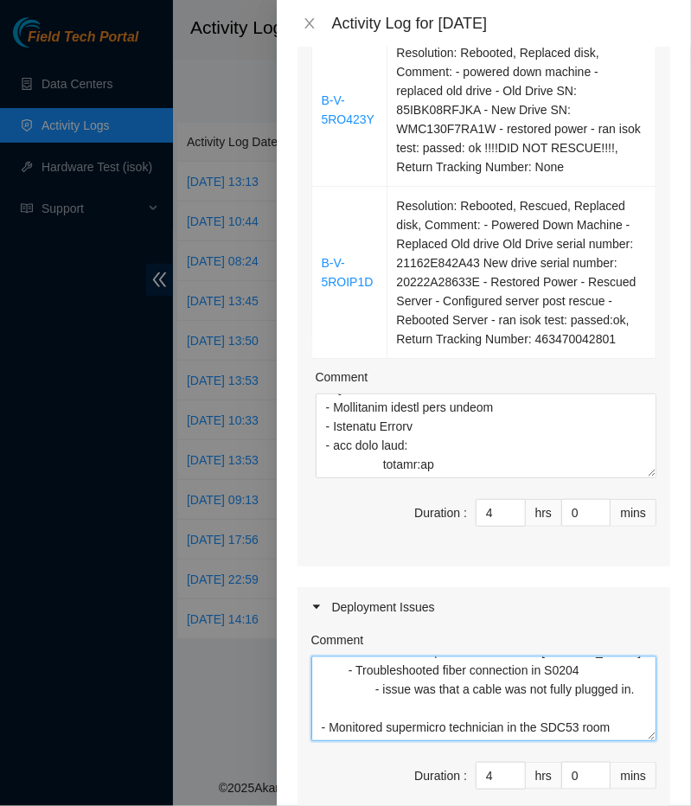
scroll to position [112, 0]
click at [478, 696] on textarea "DP77026 - Rolled fiber - Exited bios as per instruction from [PERSON_NAME] - Tr…" at bounding box center [483, 698] width 345 height 85
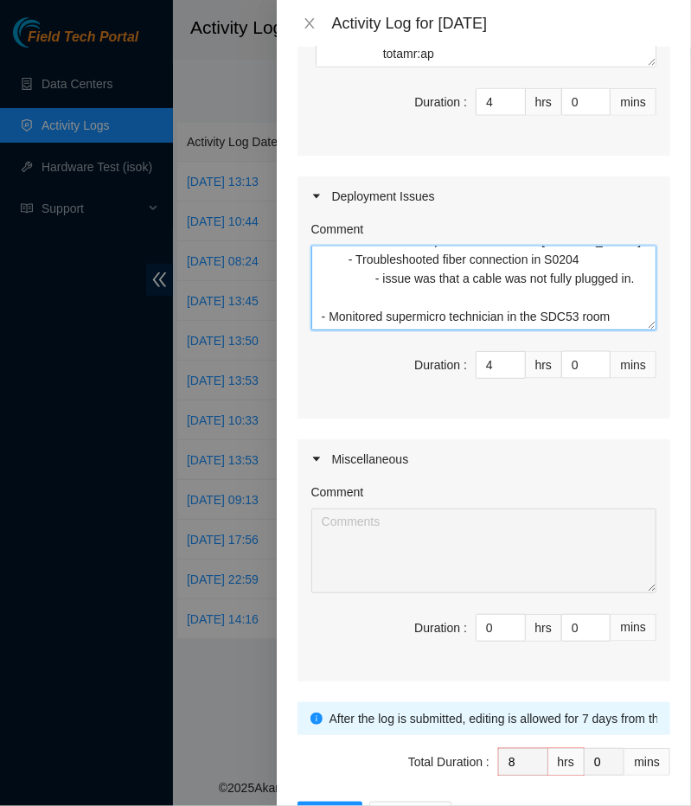
scroll to position [733, 0]
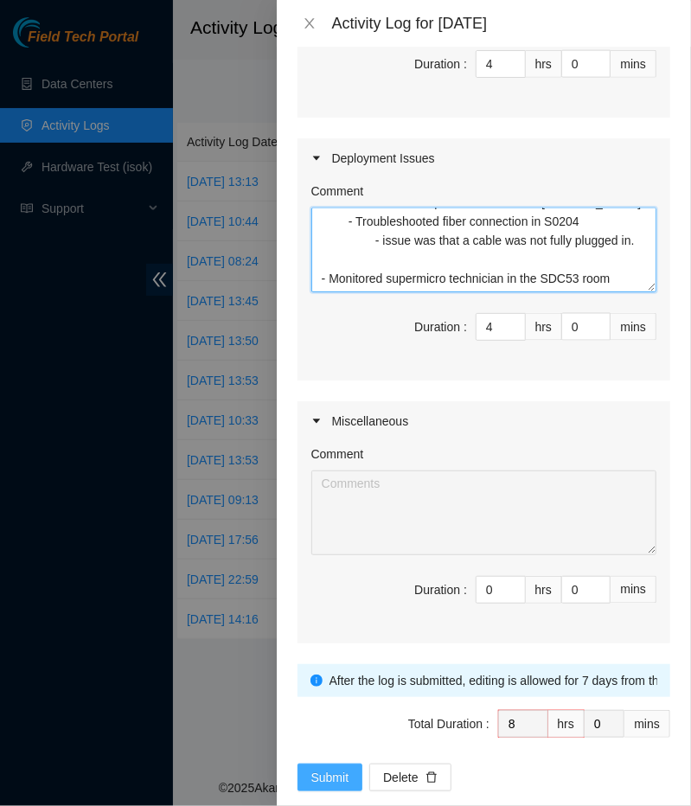
type textarea "DP77026 - Rolled fiber - Exited bios as per instruction from [PERSON_NAME] - Tr…"
click at [321, 768] on span "Submit" at bounding box center [330, 777] width 38 height 19
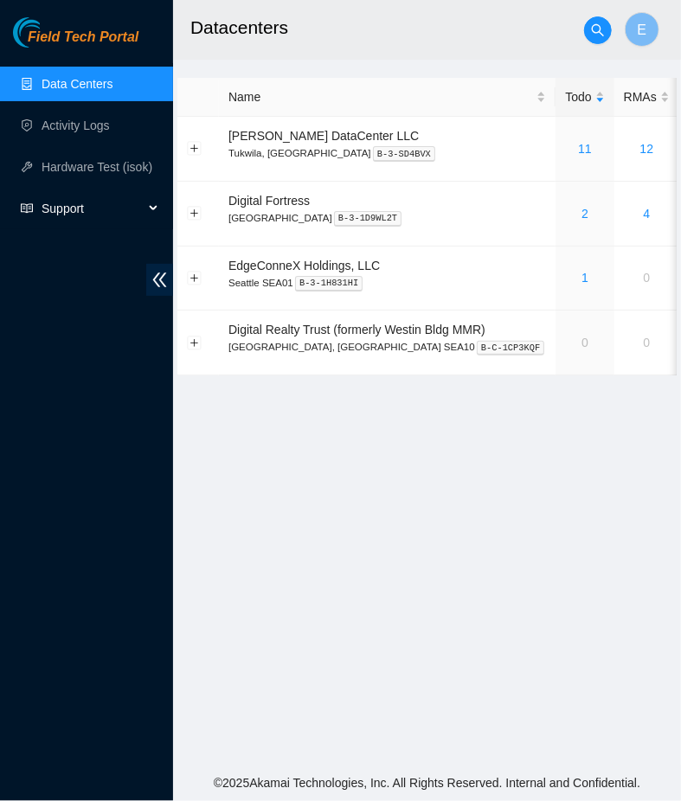
click at [139, 206] on span "Support" at bounding box center [93, 208] width 102 height 35
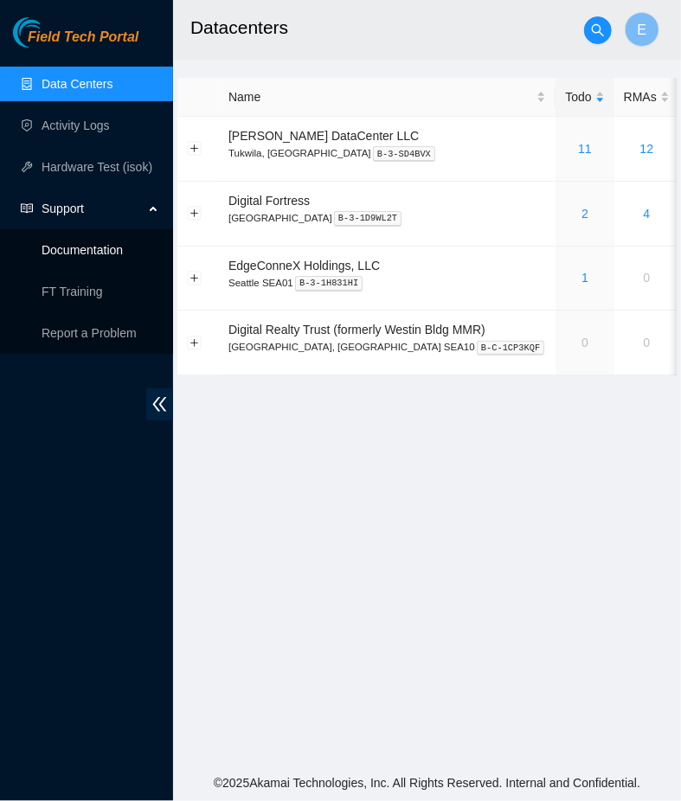
click at [115, 255] on link "Documentation" at bounding box center [82, 250] width 81 height 14
